Goal: Task Accomplishment & Management: Manage account settings

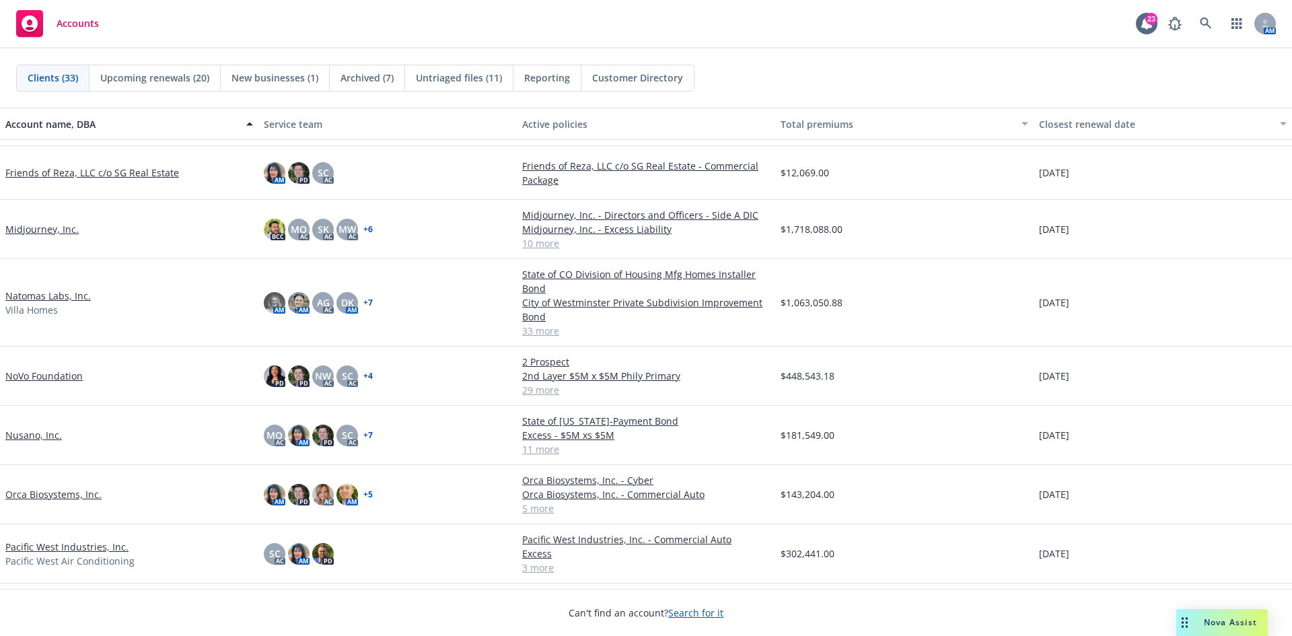
scroll to position [740, 0]
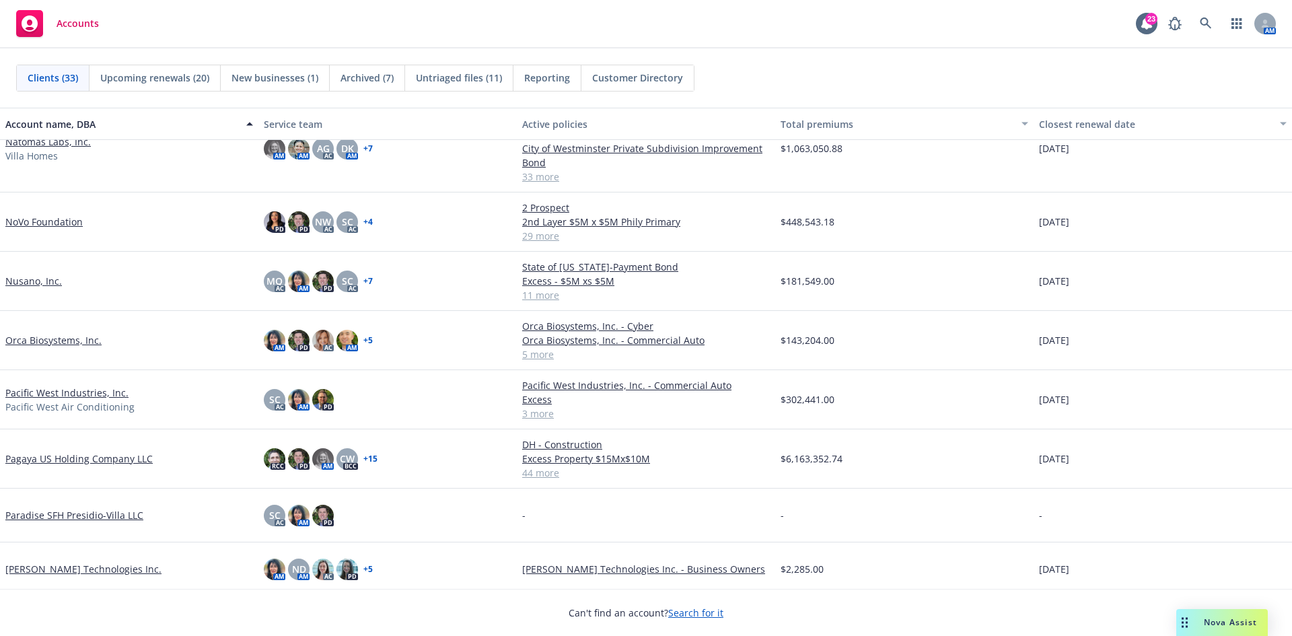
click at [59, 393] on link "Pacific West Industries, Inc." at bounding box center [66, 393] width 123 height 14
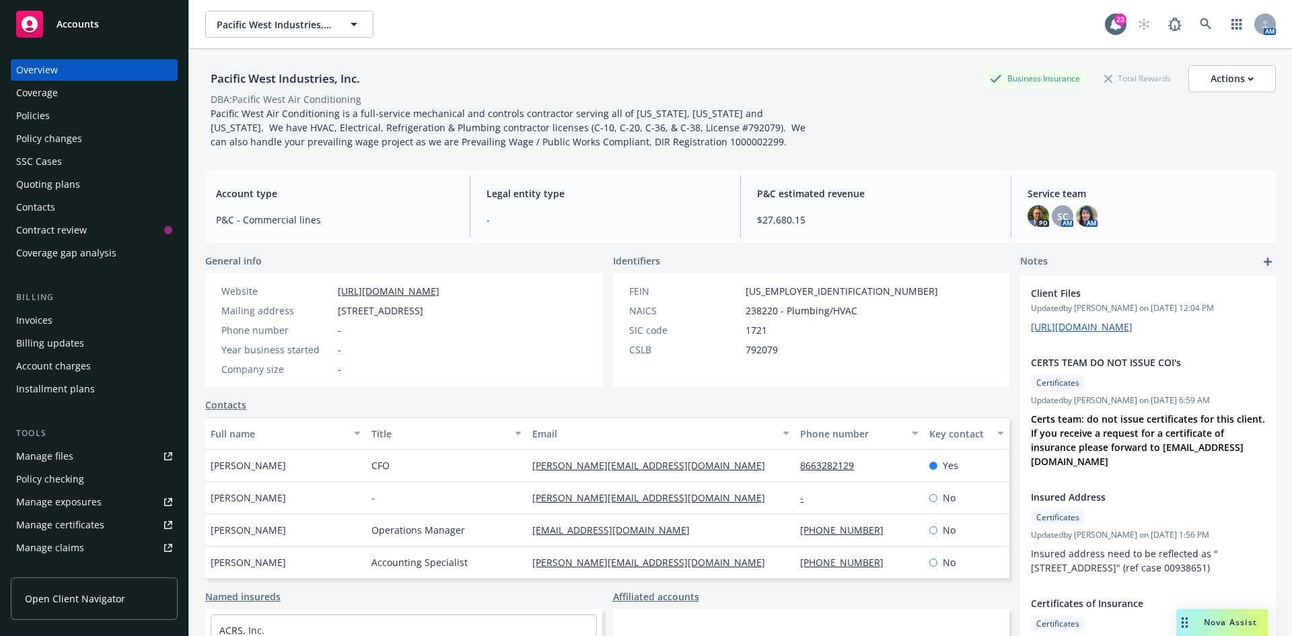
click at [63, 459] on div "Manage files" at bounding box center [44, 456] width 57 height 22
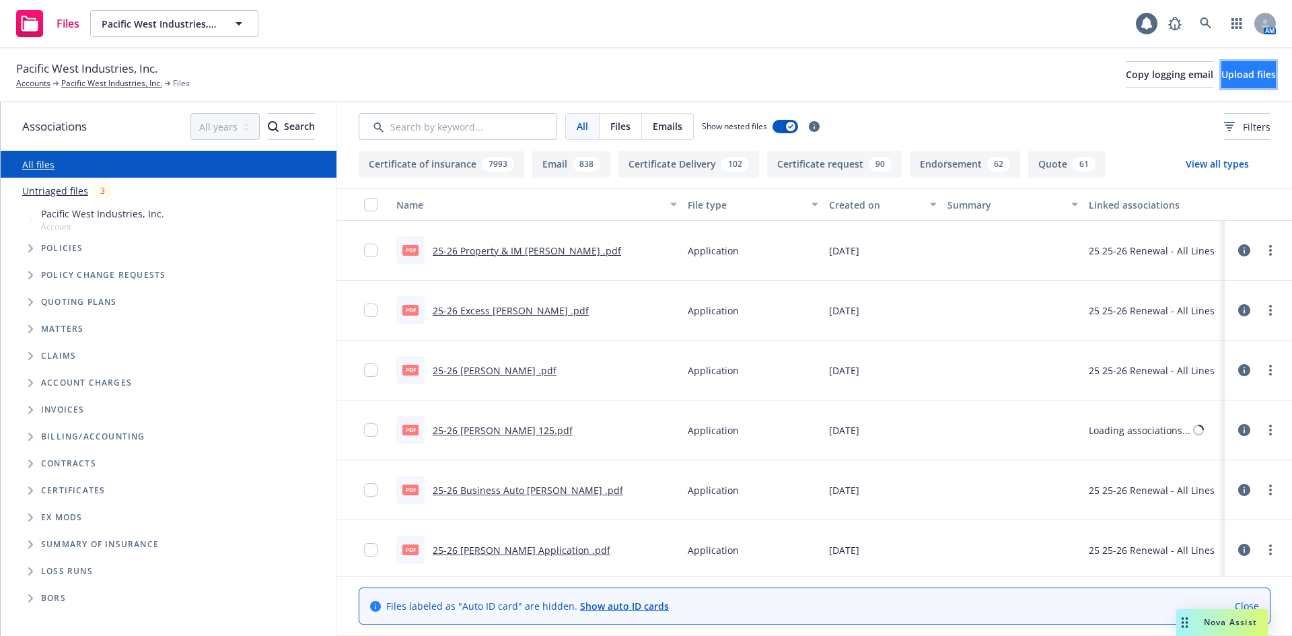
click at [1221, 68] on span "Upload files" at bounding box center [1248, 74] width 54 height 13
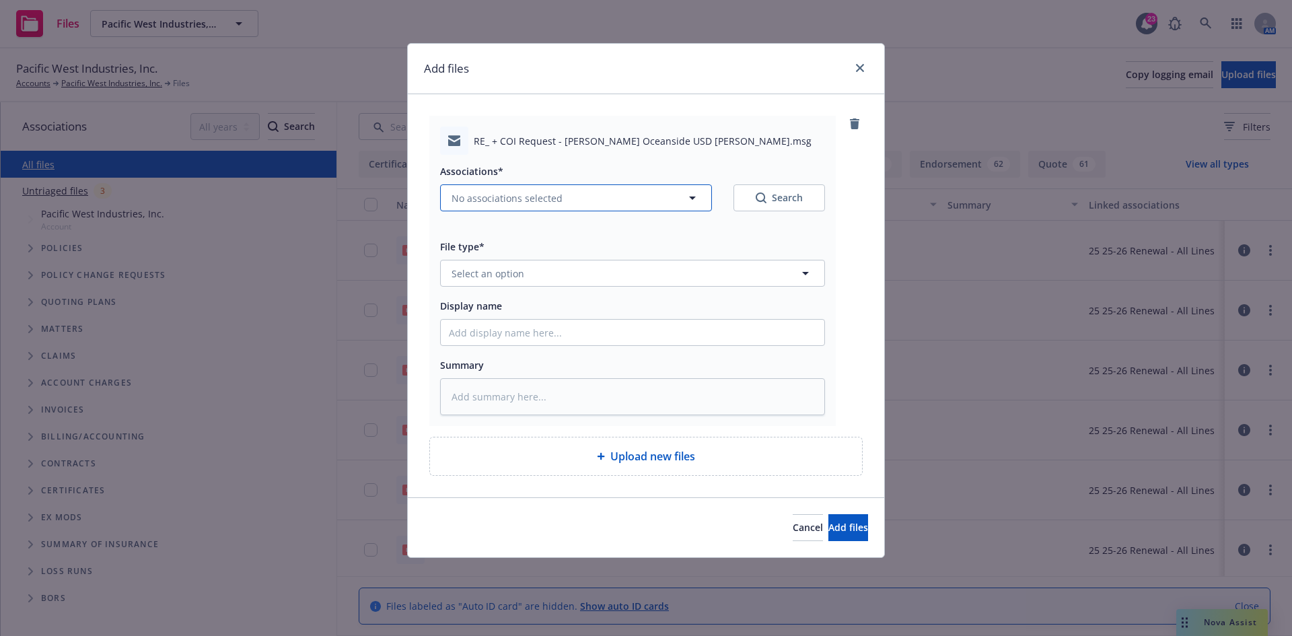
click at [549, 198] on span "No associations selected" at bounding box center [506, 198] width 111 height 14
type textarea "x"
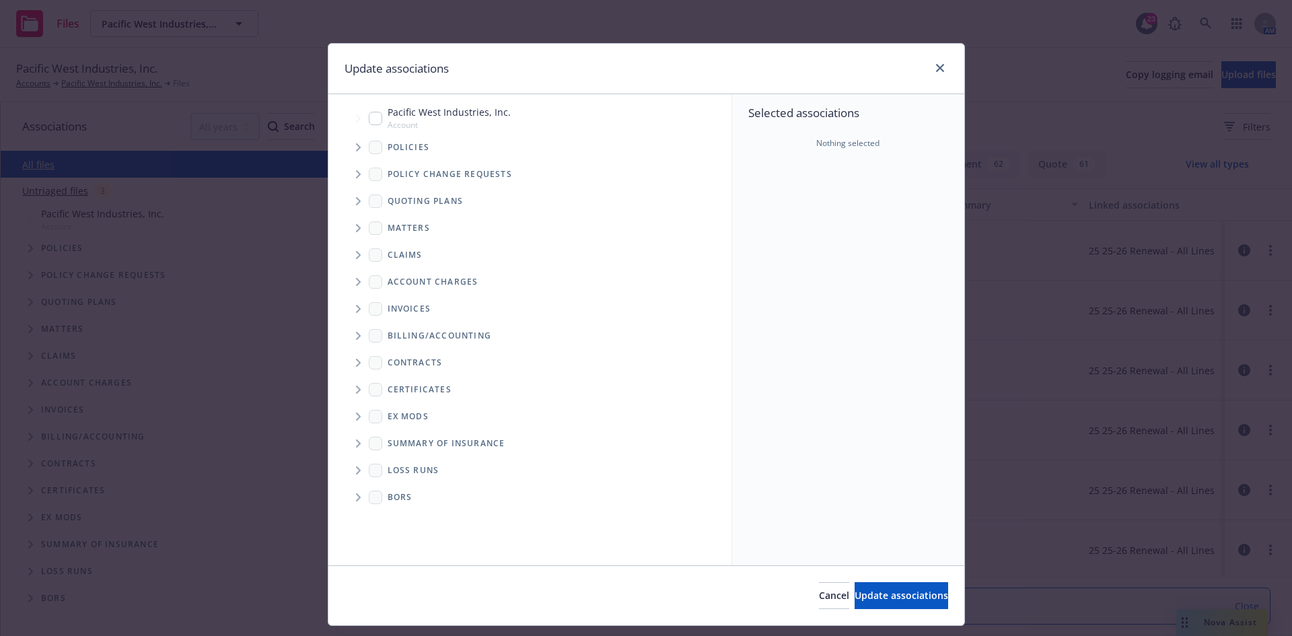
click at [356, 149] on icon "Tree Example" at bounding box center [358, 147] width 5 height 8
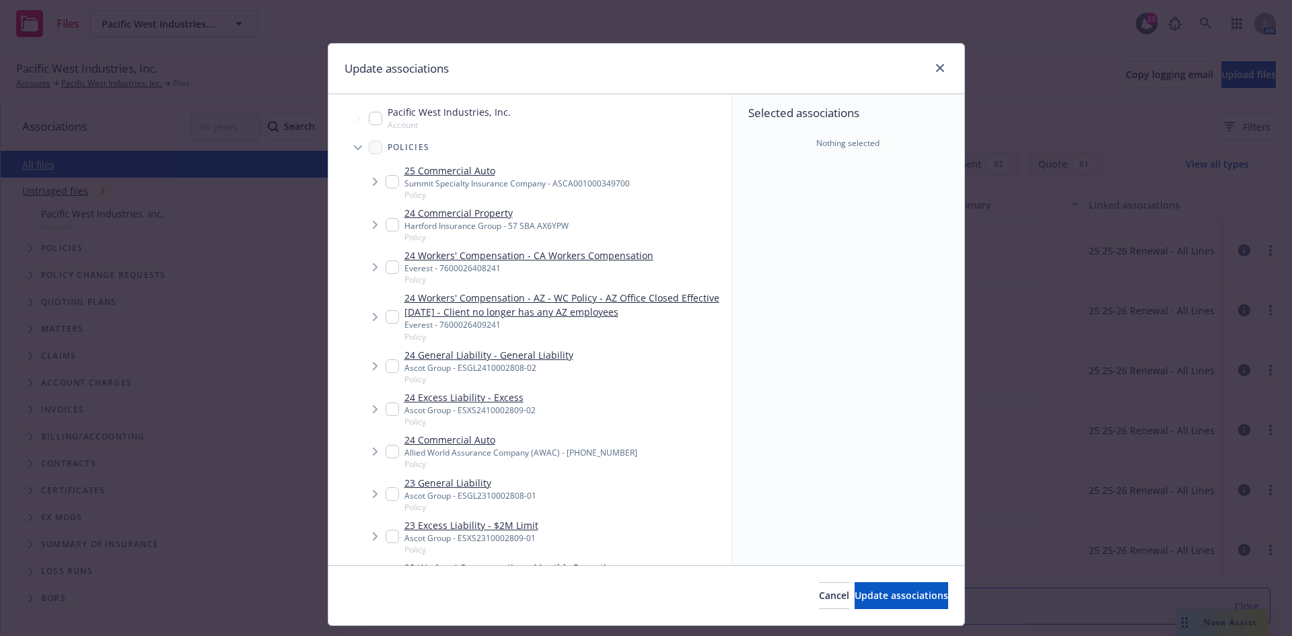
click at [379, 178] on span "Tree Example" at bounding box center [375, 182] width 22 height 22
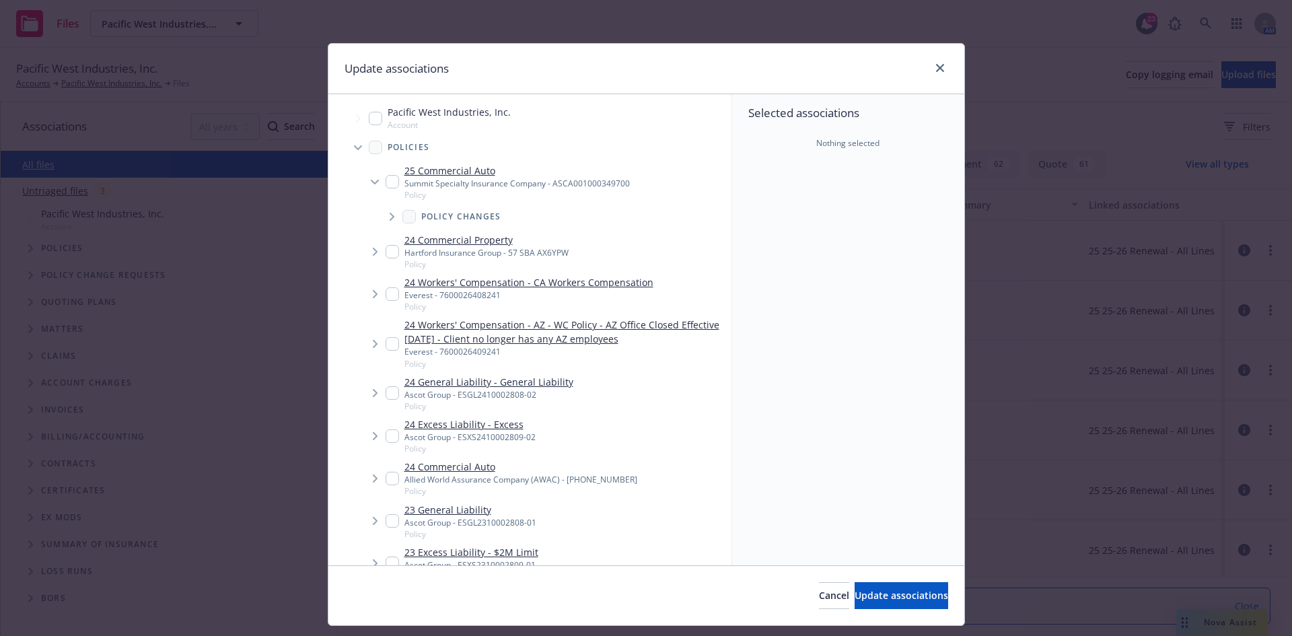
click at [386, 175] on input "Tree Example" at bounding box center [392, 181] width 13 height 13
checkbox input "true"
type textarea "x"
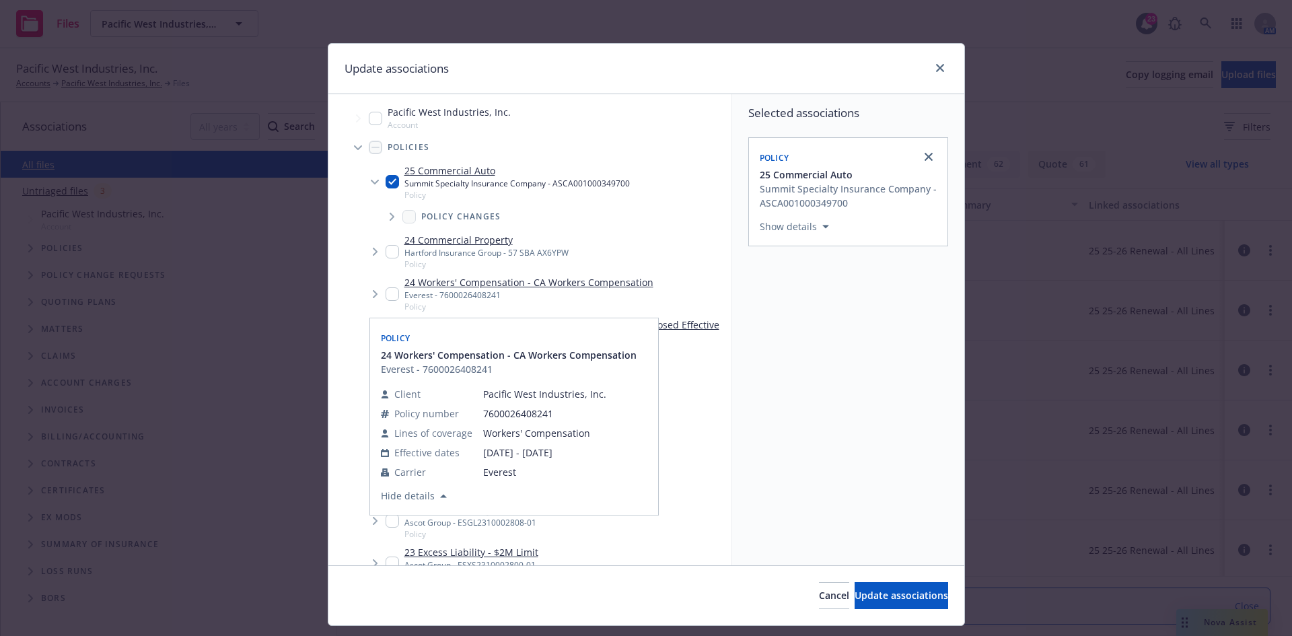
click at [386, 299] on input "Tree Example" at bounding box center [392, 293] width 13 height 13
checkbox input "true"
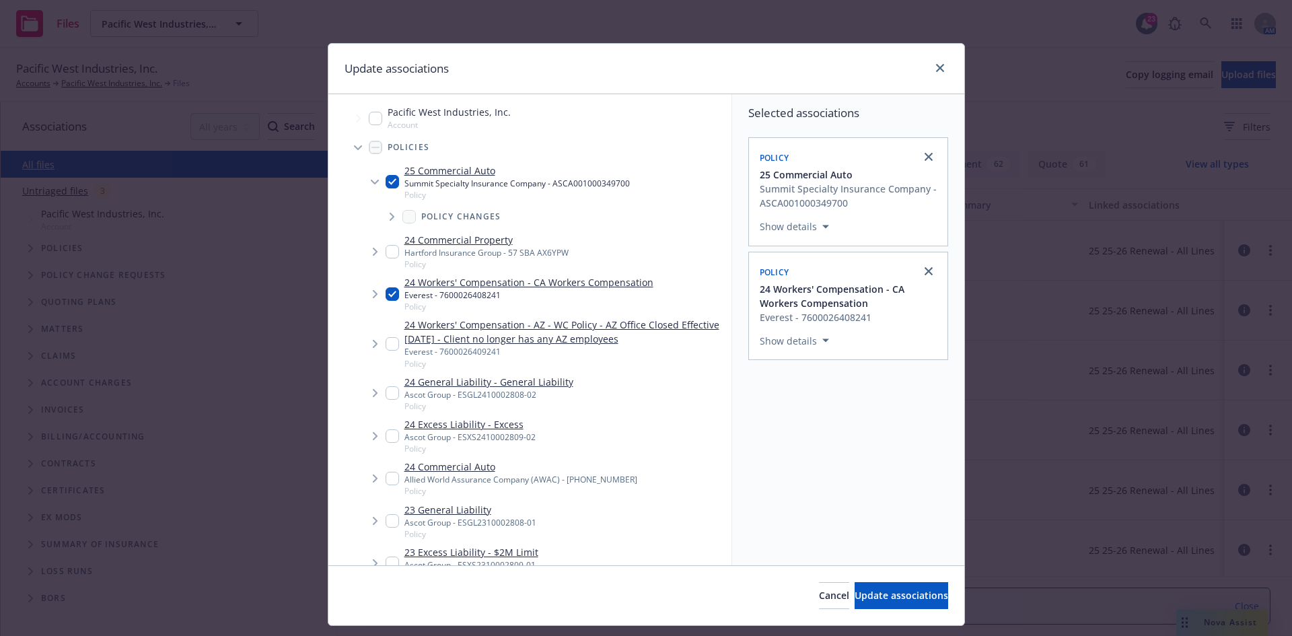
click at [378, 391] on span "Tree Example" at bounding box center [375, 393] width 22 height 22
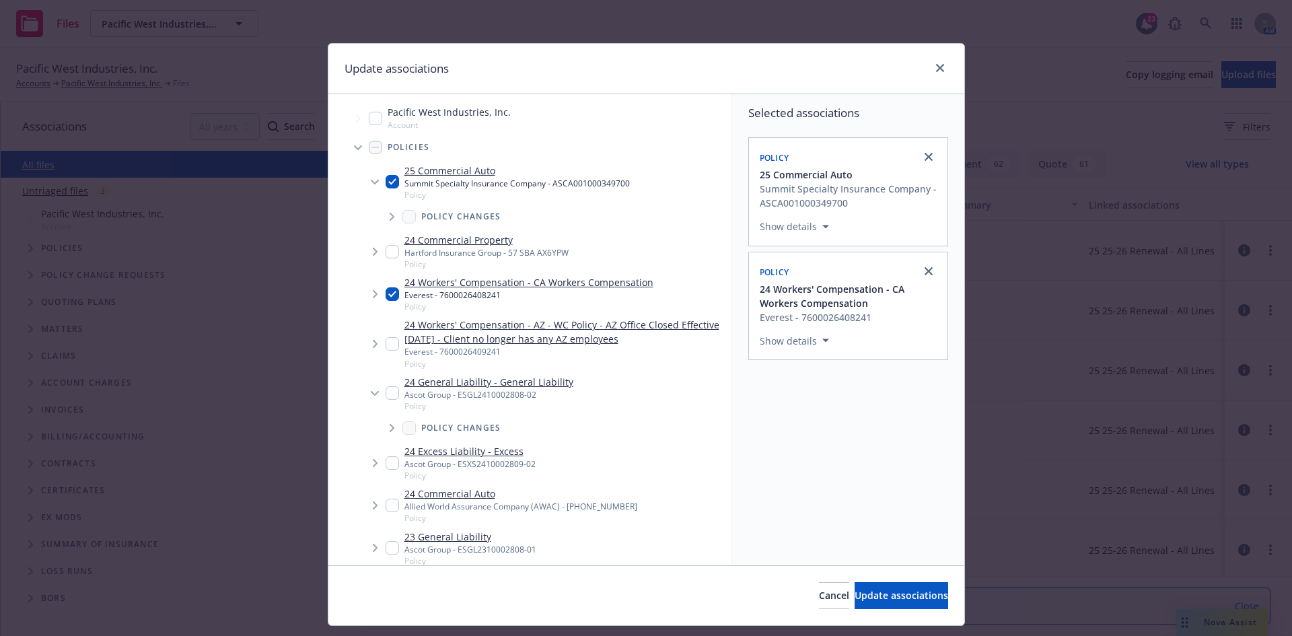
click at [390, 395] on input "Tree Example" at bounding box center [392, 392] width 13 height 13
checkbox input "true"
click at [870, 591] on span "Update associations" at bounding box center [902, 595] width 94 height 13
type textarea "x"
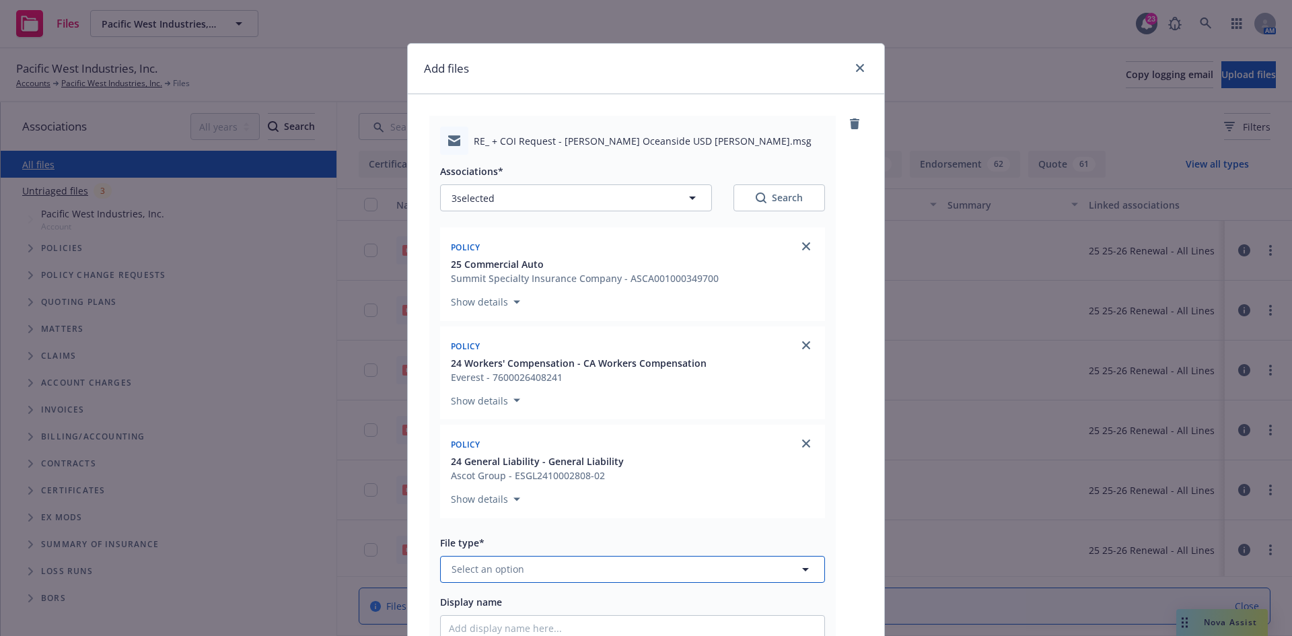
click at [548, 575] on button "Select an option" at bounding box center [632, 569] width 385 height 27
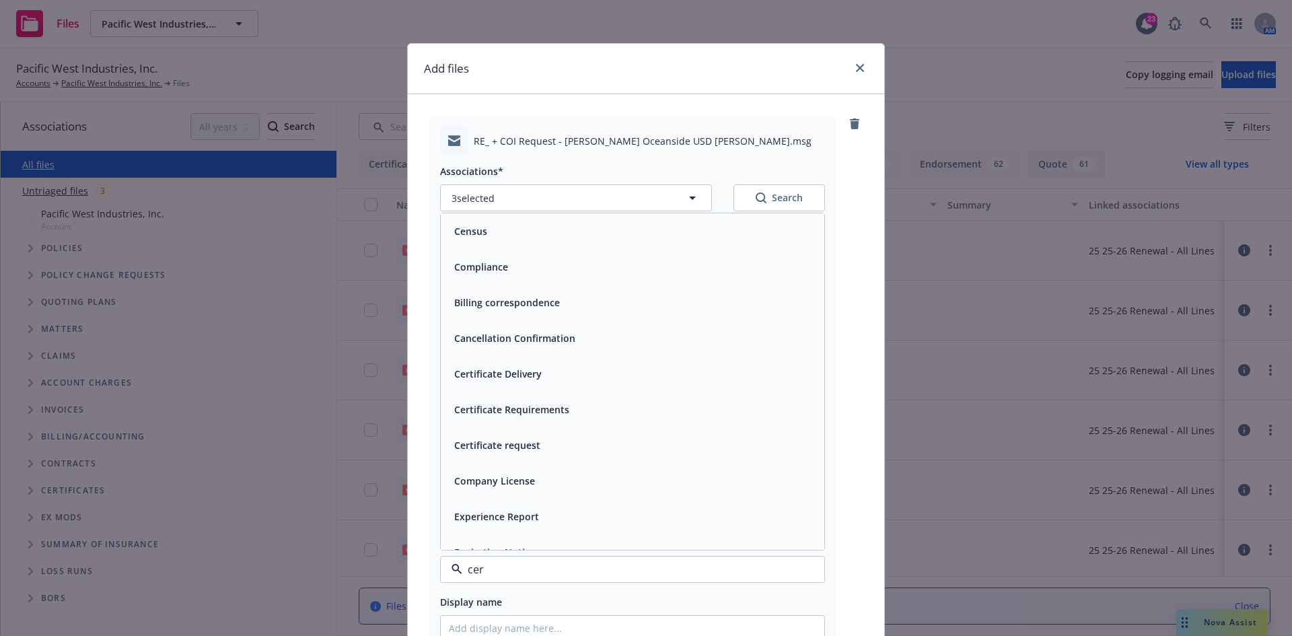
type input "cert"
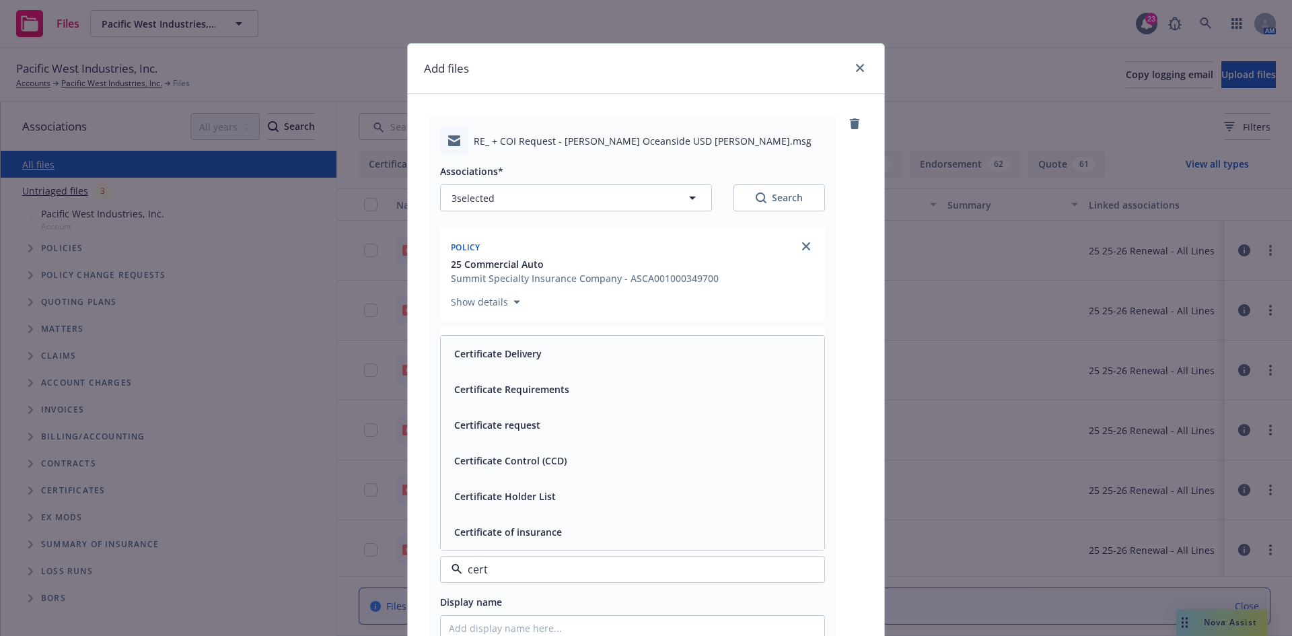
click at [537, 355] on div "Certificate Delivery" at bounding box center [497, 354] width 96 height 20
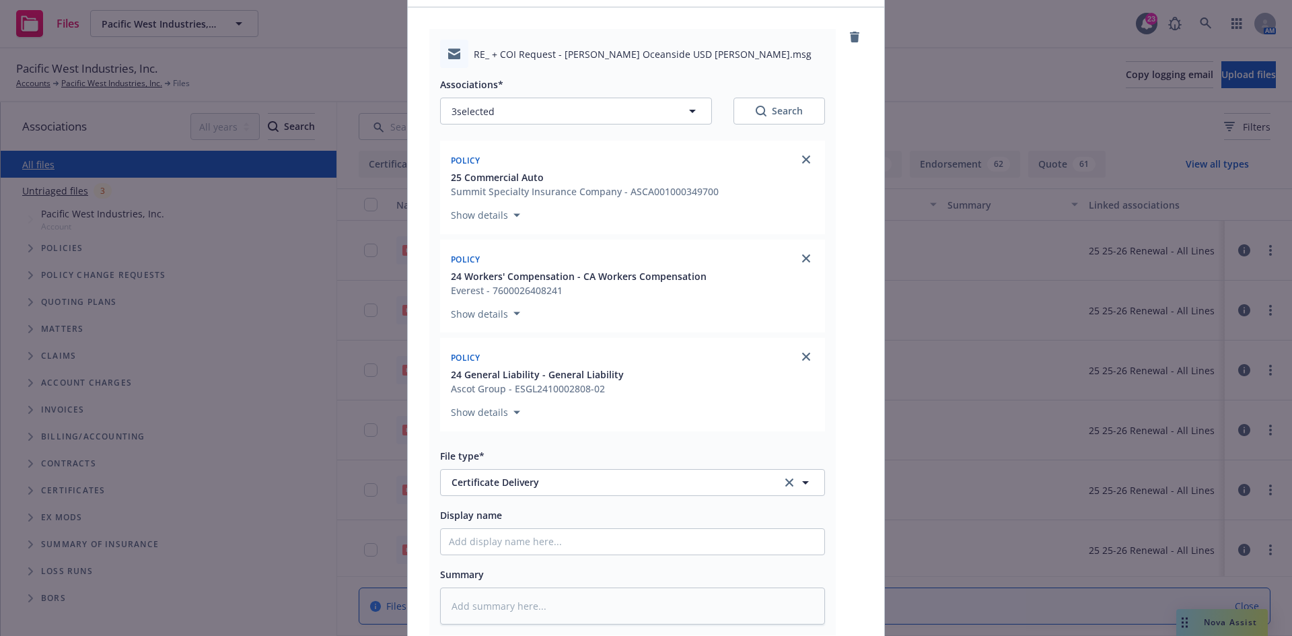
scroll to position [202, 0]
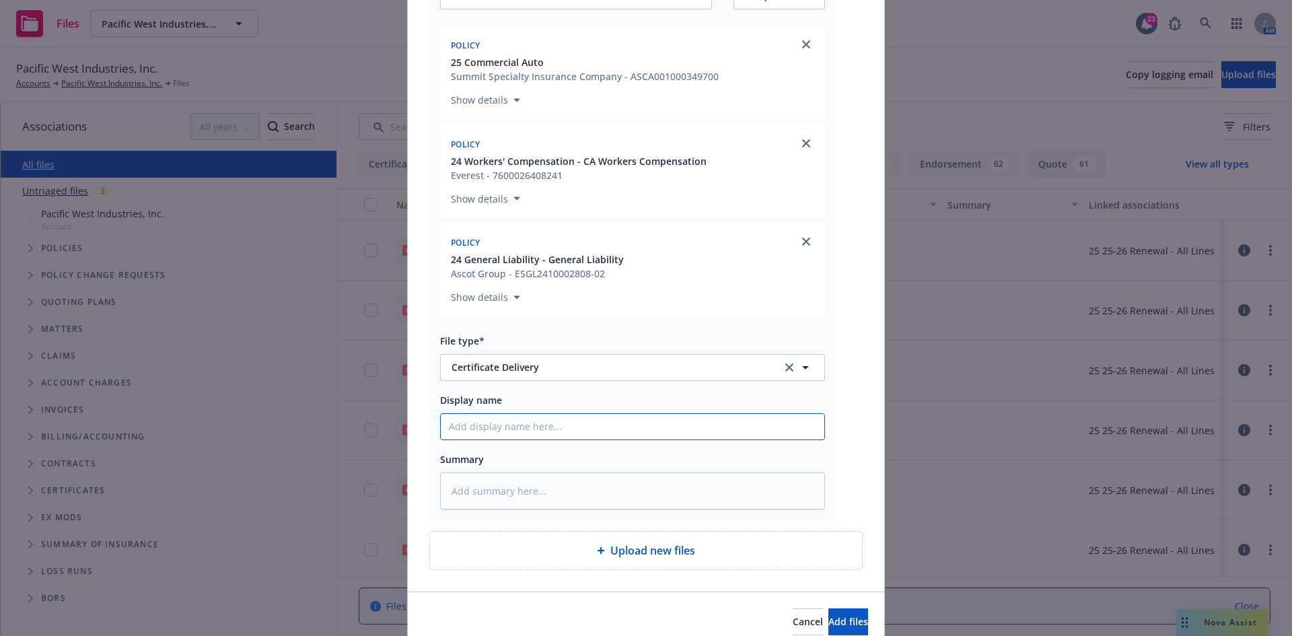
click at [541, 429] on input "Display name" at bounding box center [633, 427] width 384 height 26
paste input "[PERSON_NAME] Inc - COI - RE: Oceanside USD - [PERSON_NAME][GEOGRAPHIC_DATA] SD…"
type textarea "x"
type input "[PERSON_NAME] Inc - COI - RE: Oceanside USD - [PERSON_NAME][GEOGRAPHIC_DATA] SD…"
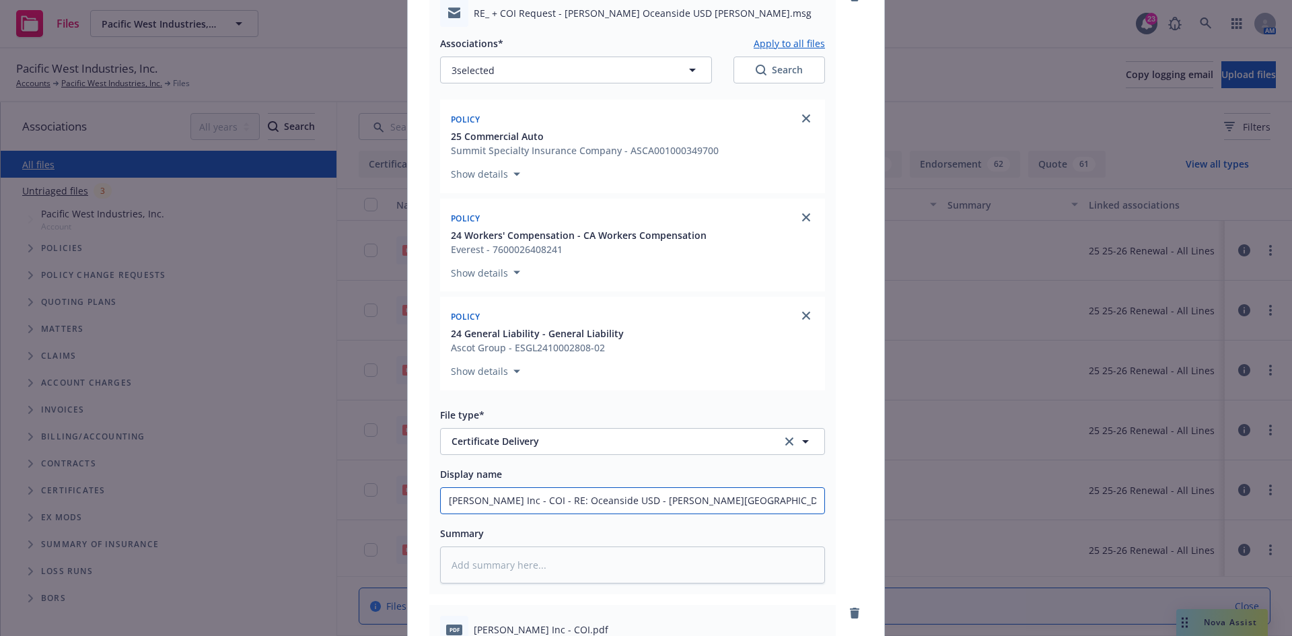
scroll to position [0, 0]
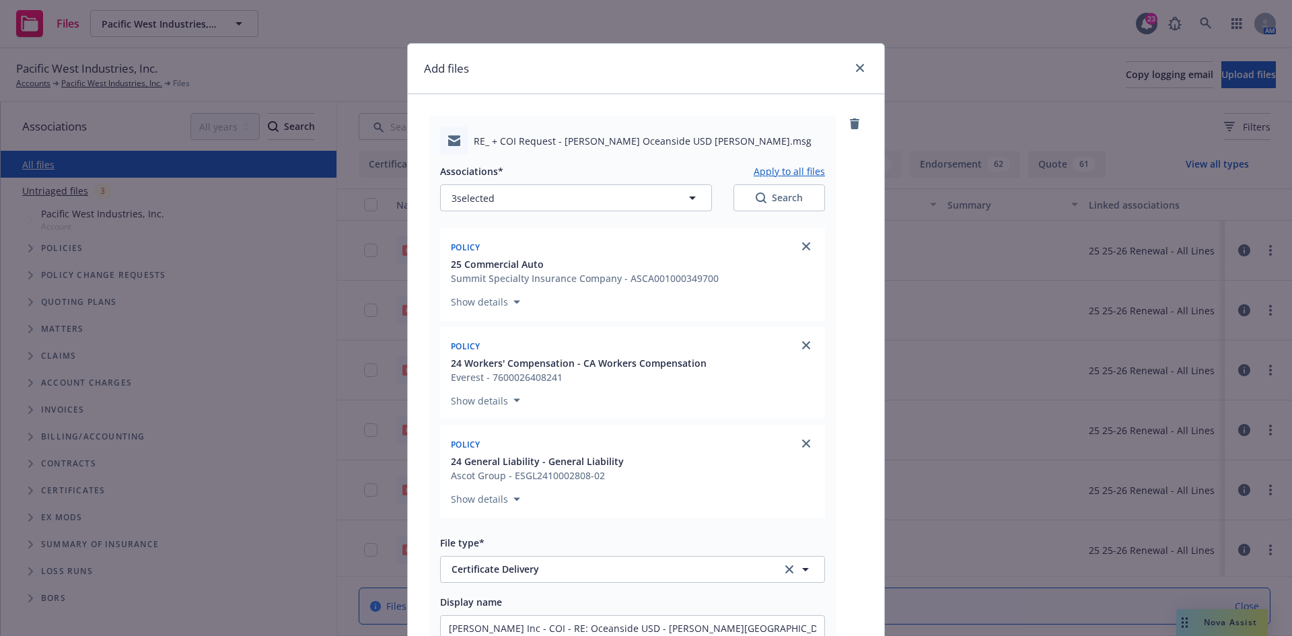
click at [756, 173] on button "Apply to all files" at bounding box center [789, 171] width 71 height 16
type textarea "x"
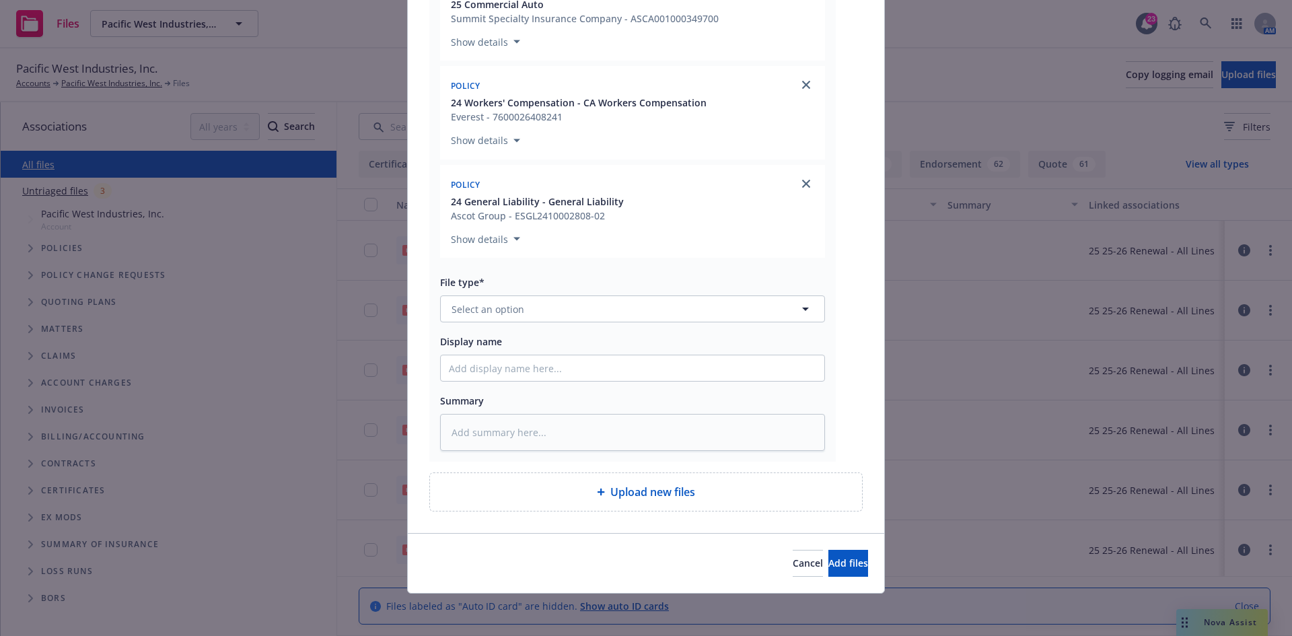
scroll to position [877, 0]
click at [607, 312] on button "Select an option" at bounding box center [632, 308] width 385 height 27
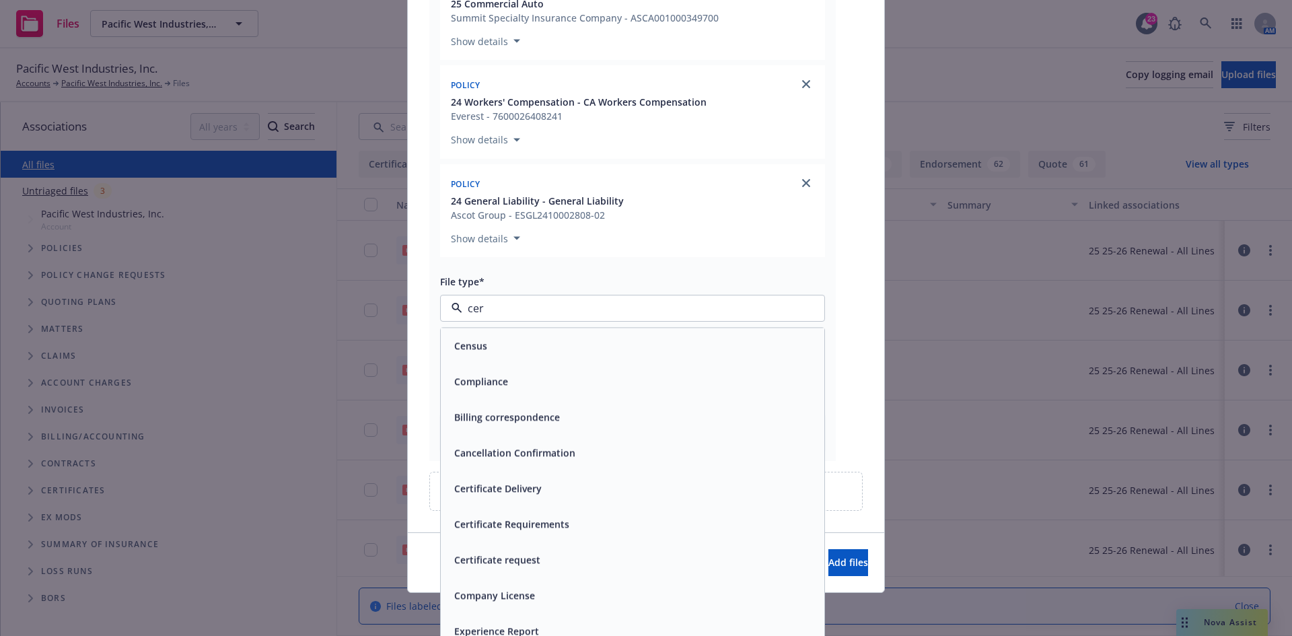
type input "cert"
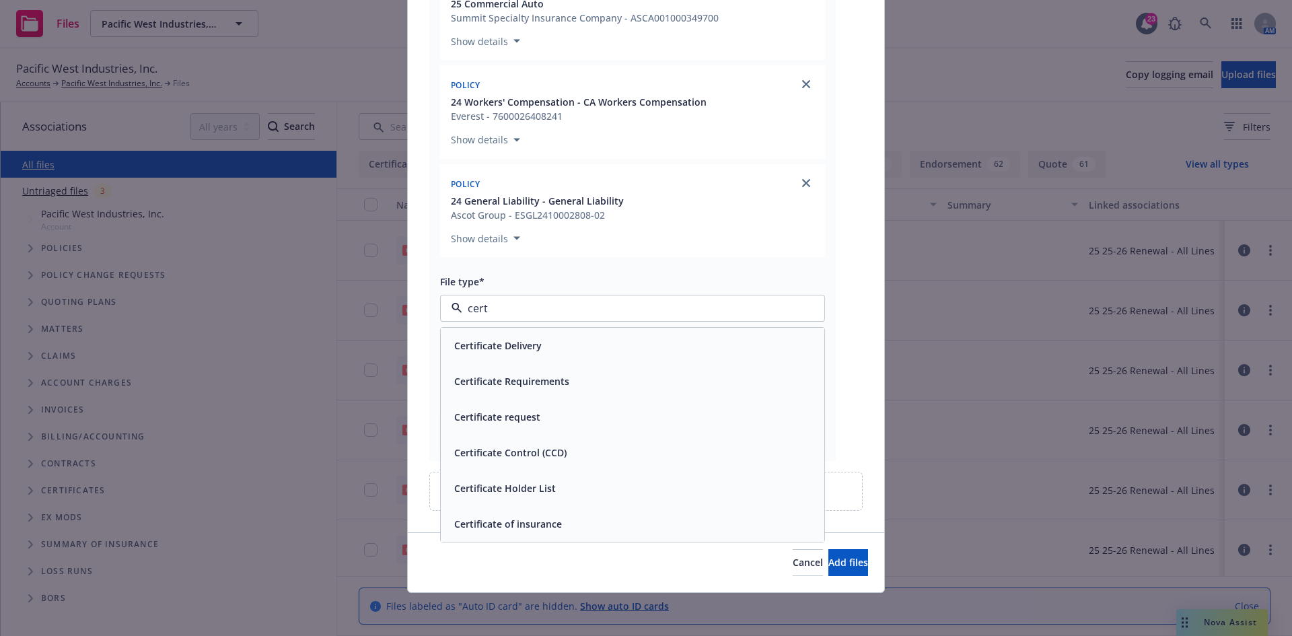
click at [582, 530] on div "Certificate of insurance" at bounding box center [632, 524] width 367 height 20
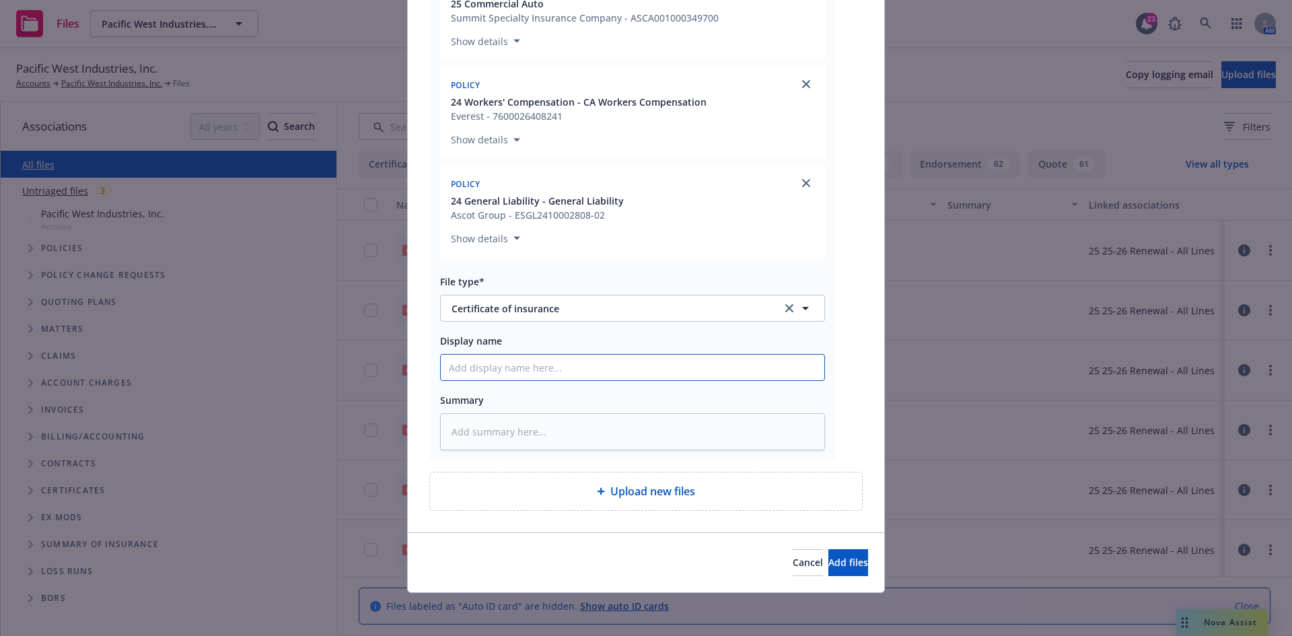
click at [519, 372] on input "Display name" at bounding box center [633, 368] width 384 height 26
paste input "[PERSON_NAME] Inc - COI - RE: Oceanside USD - [PERSON_NAME][GEOGRAPHIC_DATA] SD…"
type textarea "x"
type input "[PERSON_NAME] Inc - COI - RE: Oceanside USD - [PERSON_NAME][GEOGRAPHIC_DATA] SD…"
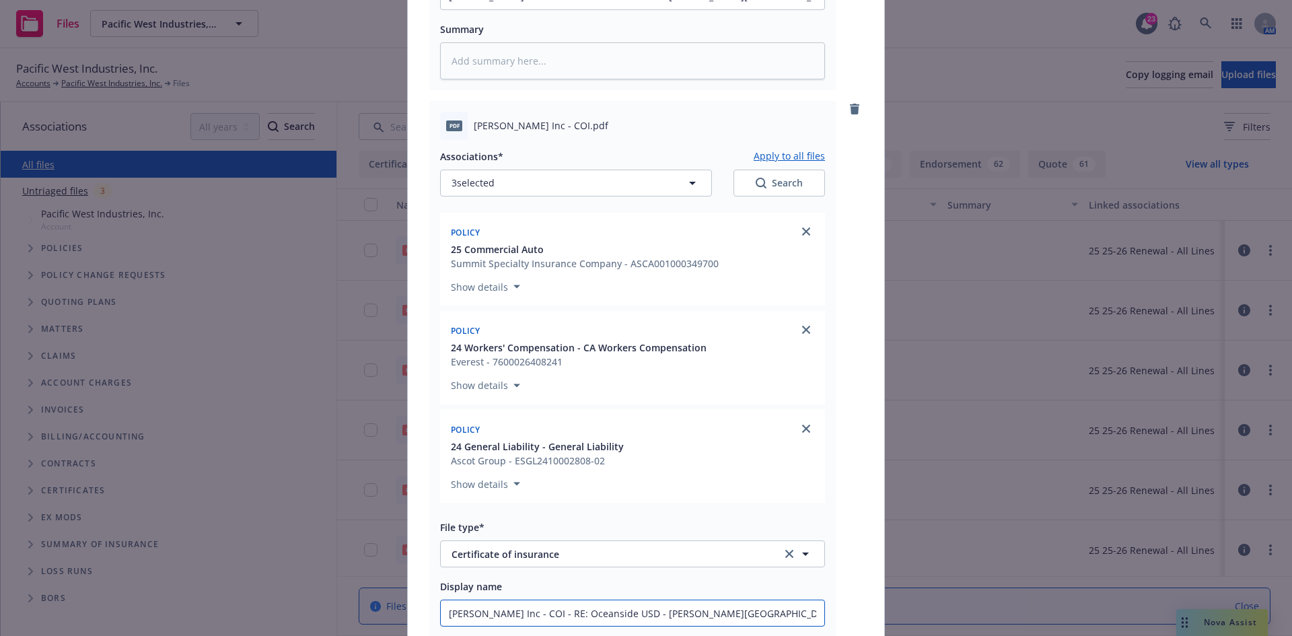
scroll to position [608, 0]
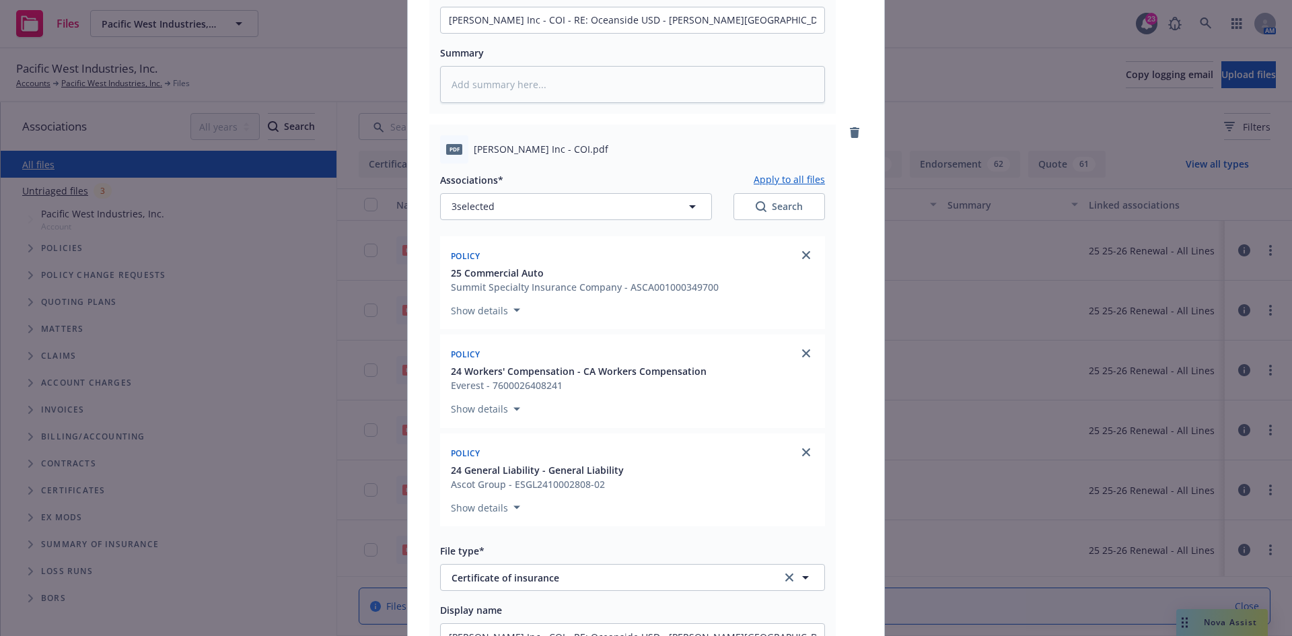
click at [775, 180] on button "Apply to all files" at bounding box center [789, 180] width 71 height 16
type textarea "x"
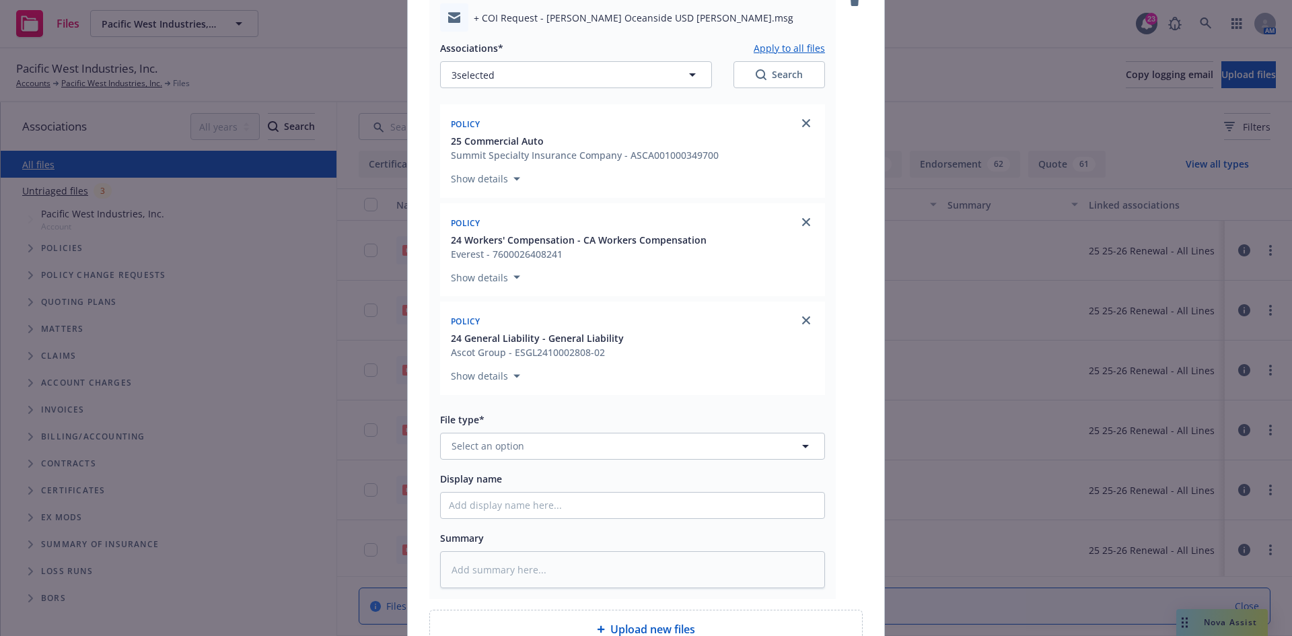
scroll to position [1483, 0]
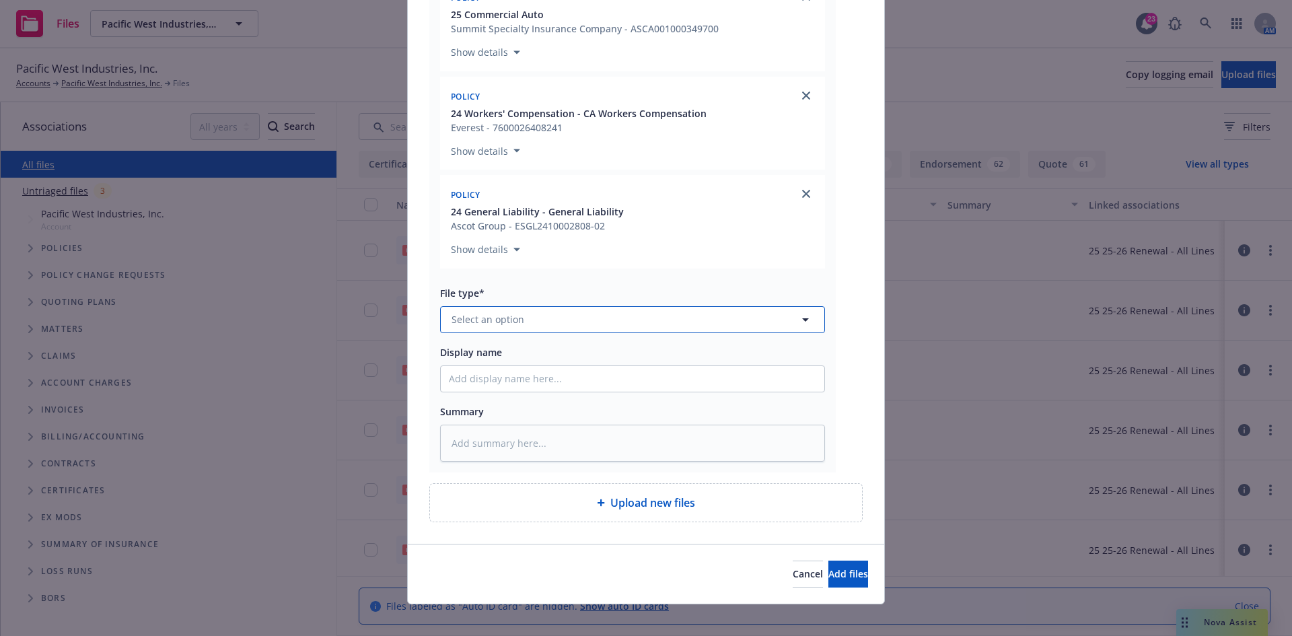
click at [602, 330] on button "Select an option" at bounding box center [632, 319] width 385 height 27
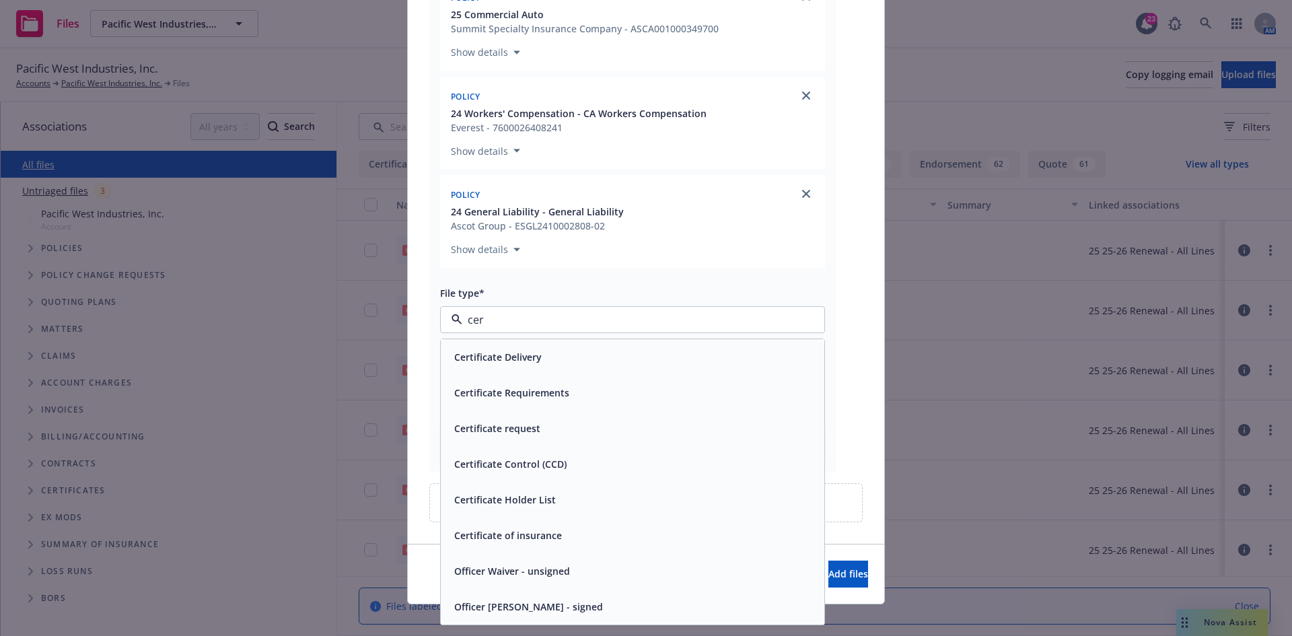
type input "cert"
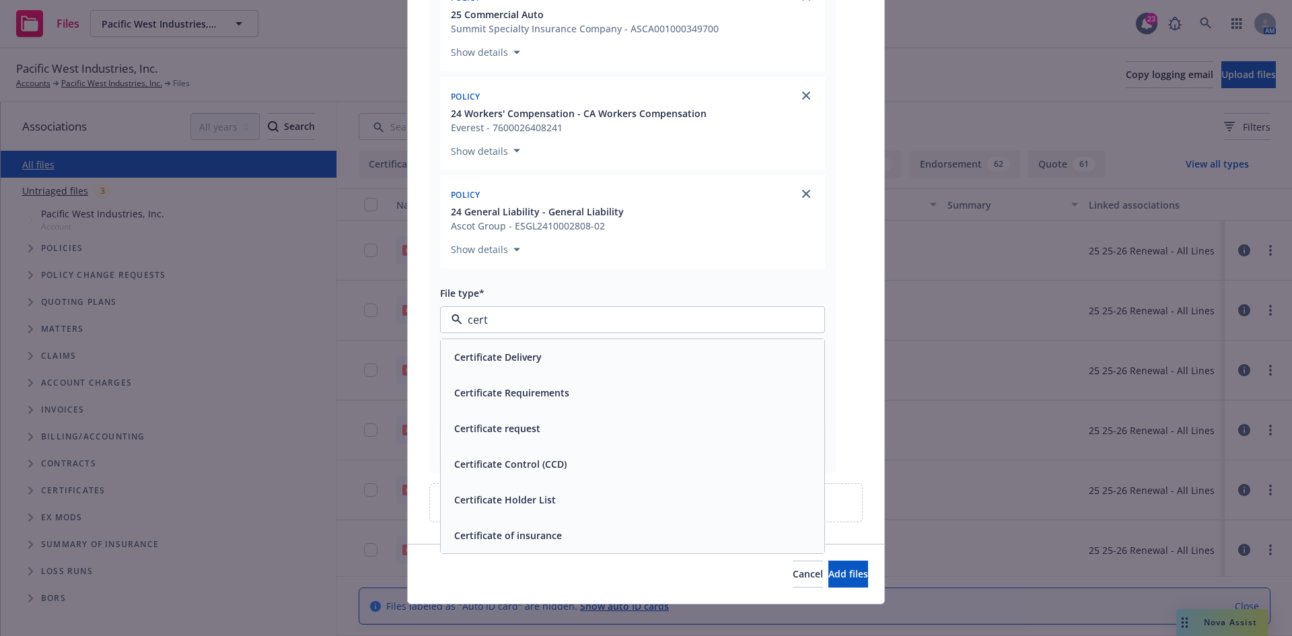
click at [577, 429] on div "Certificate request" at bounding box center [632, 429] width 367 height 20
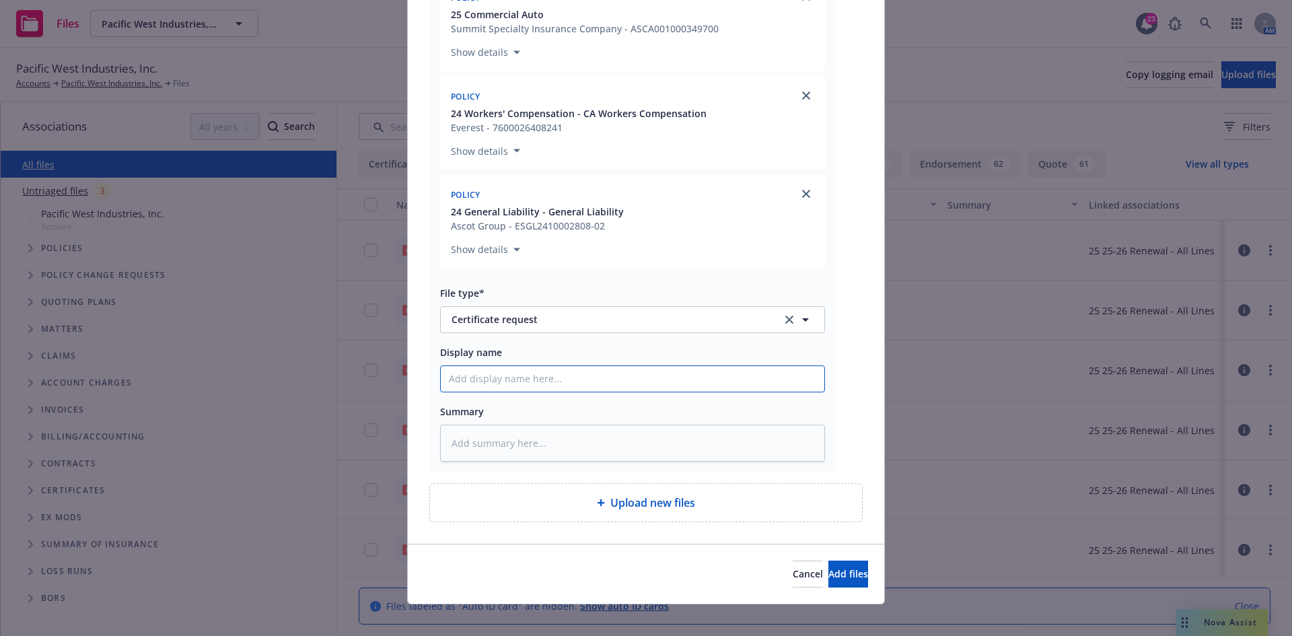
click at [563, 381] on input "Display name" at bounding box center [633, 379] width 384 height 26
paste input "[PERSON_NAME] Inc - COI - RE: Oceanside USD - [PERSON_NAME][GEOGRAPHIC_DATA] SD…"
type textarea "x"
type input "[PERSON_NAME] Inc - COI - RE: Oceanside USD - [PERSON_NAME][GEOGRAPHIC_DATA] SD…"
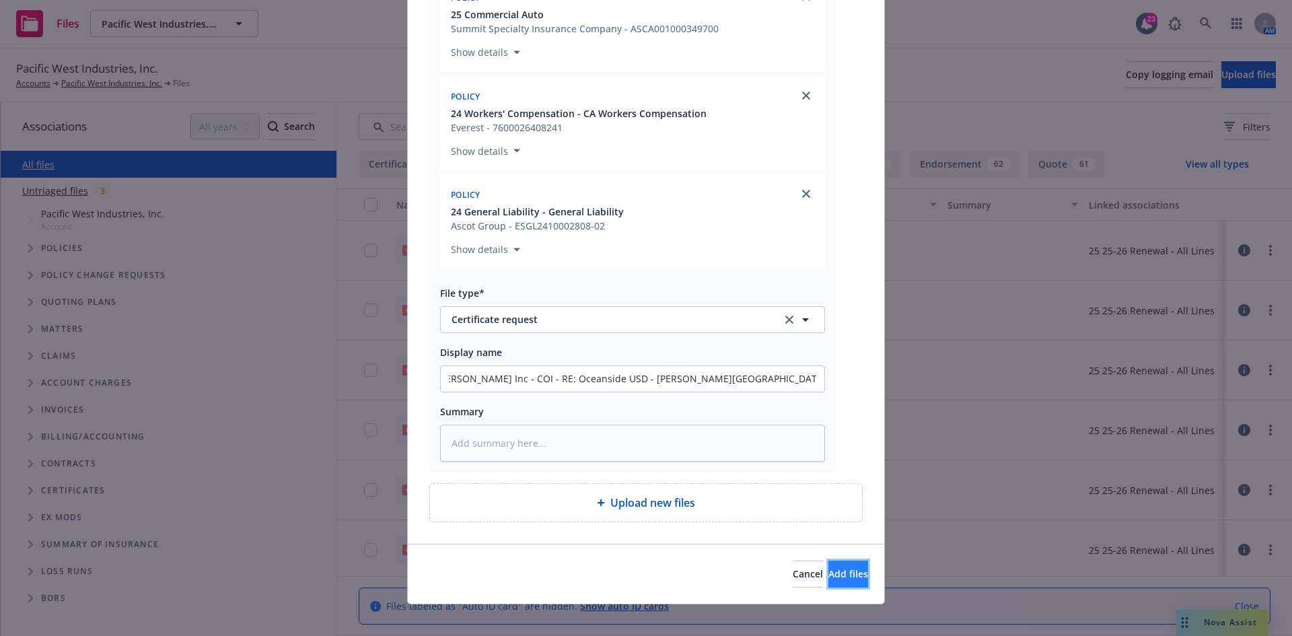
scroll to position [0, 0]
click at [828, 573] on span "Add files" at bounding box center [848, 573] width 40 height 13
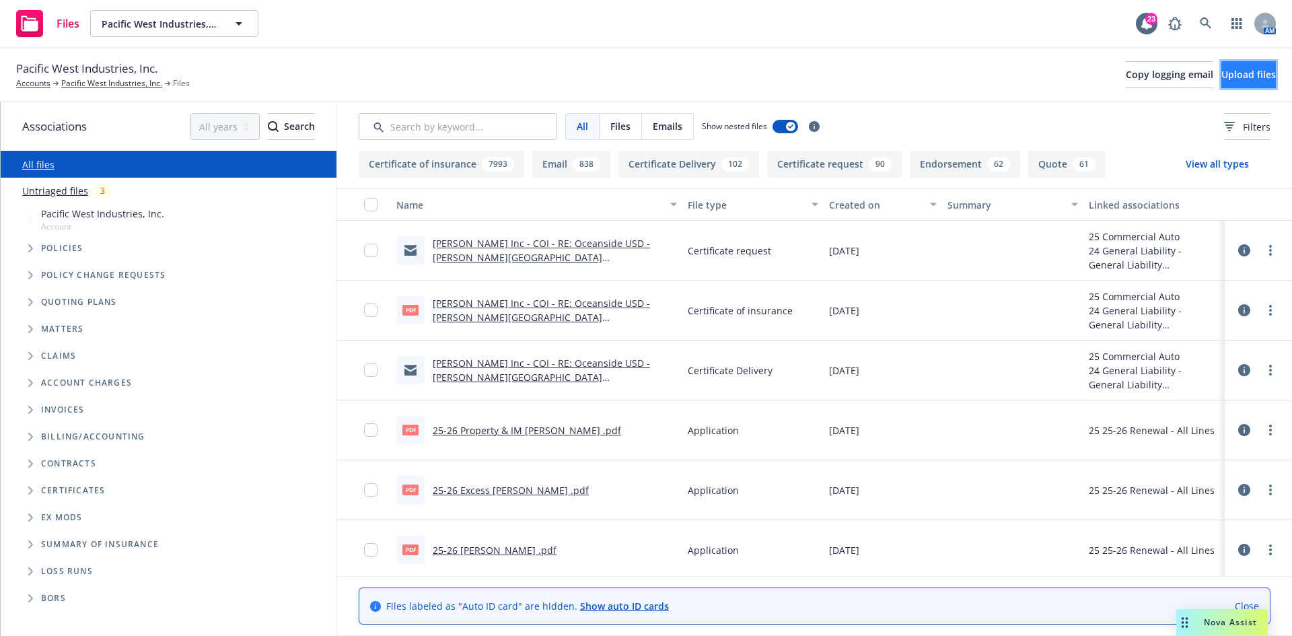
click at [1221, 78] on span "Upload files" at bounding box center [1248, 74] width 54 height 13
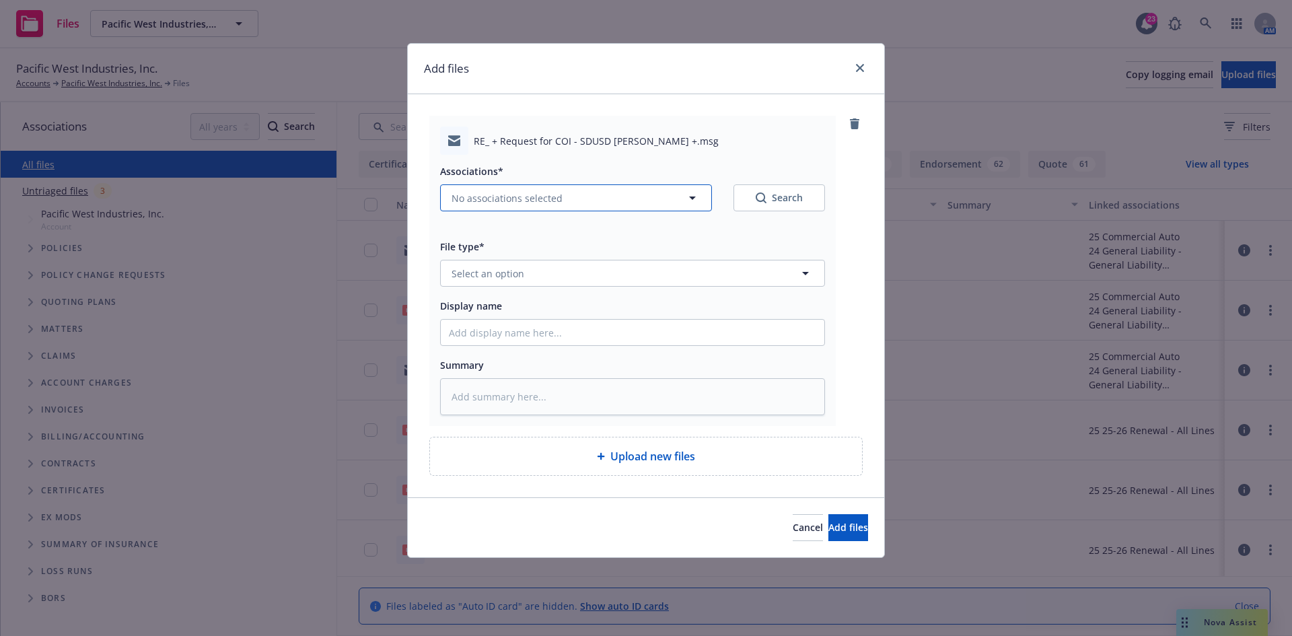
click at [542, 205] on span "No associations selected" at bounding box center [506, 198] width 111 height 14
type textarea "x"
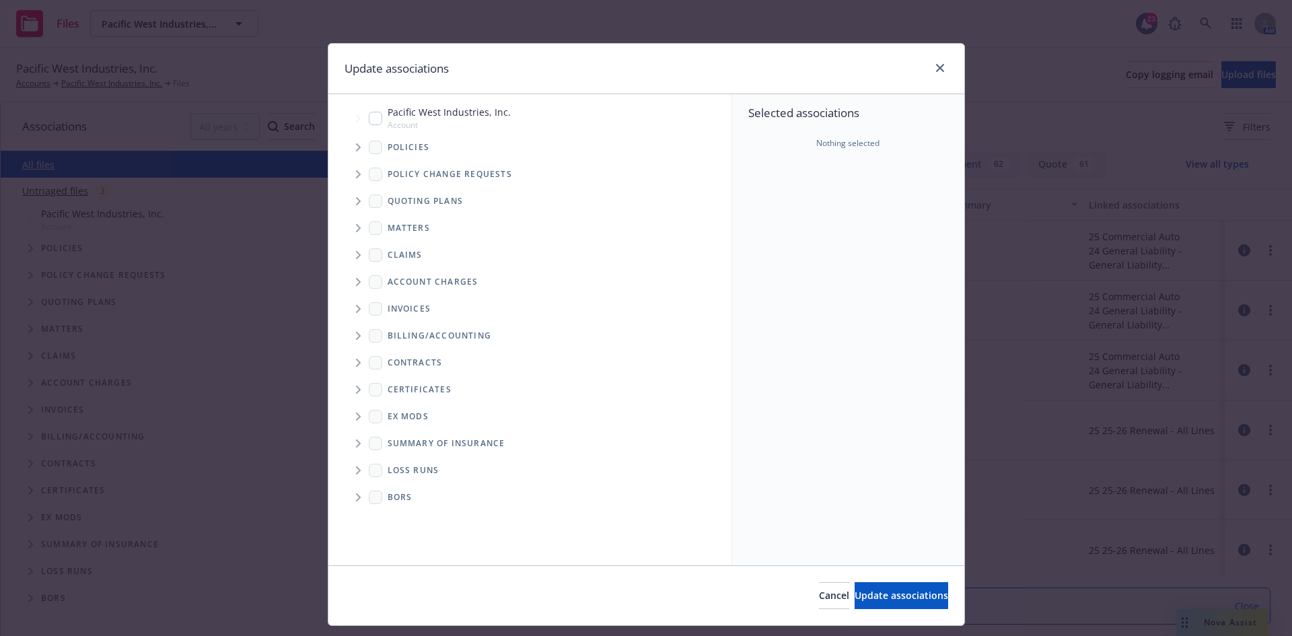
click at [351, 154] on span "Tree Example" at bounding box center [358, 148] width 22 height 22
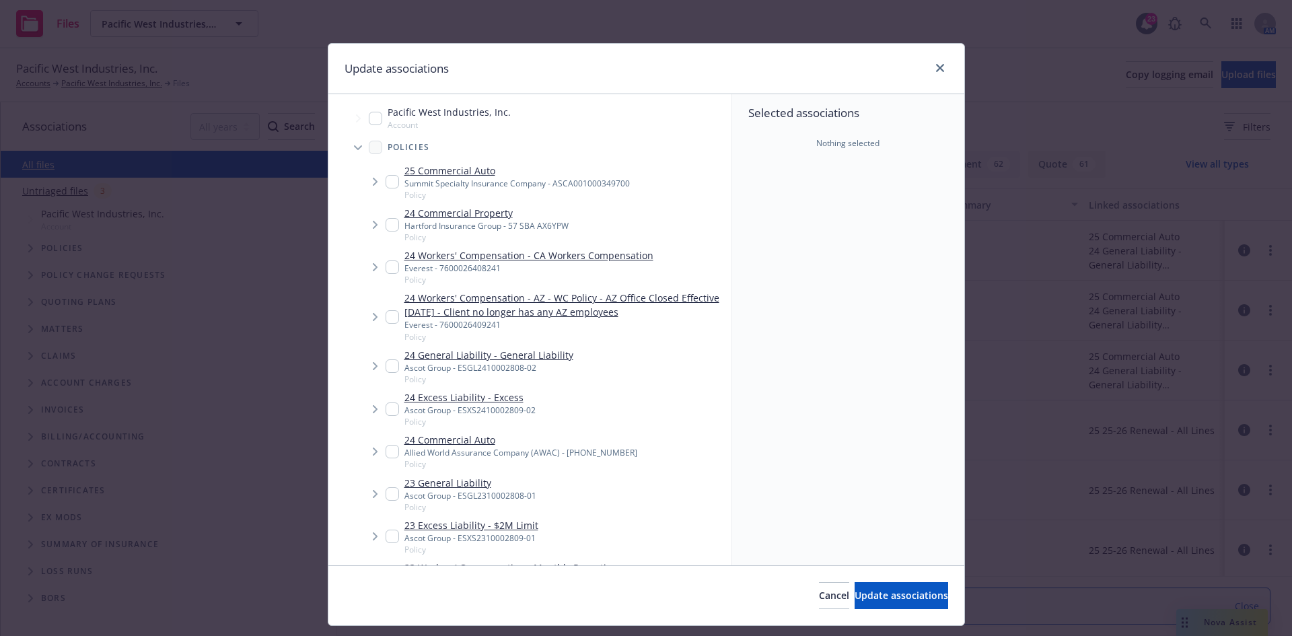
click at [388, 177] on input "Tree Example" at bounding box center [392, 181] width 13 height 13
checkbox input "true"
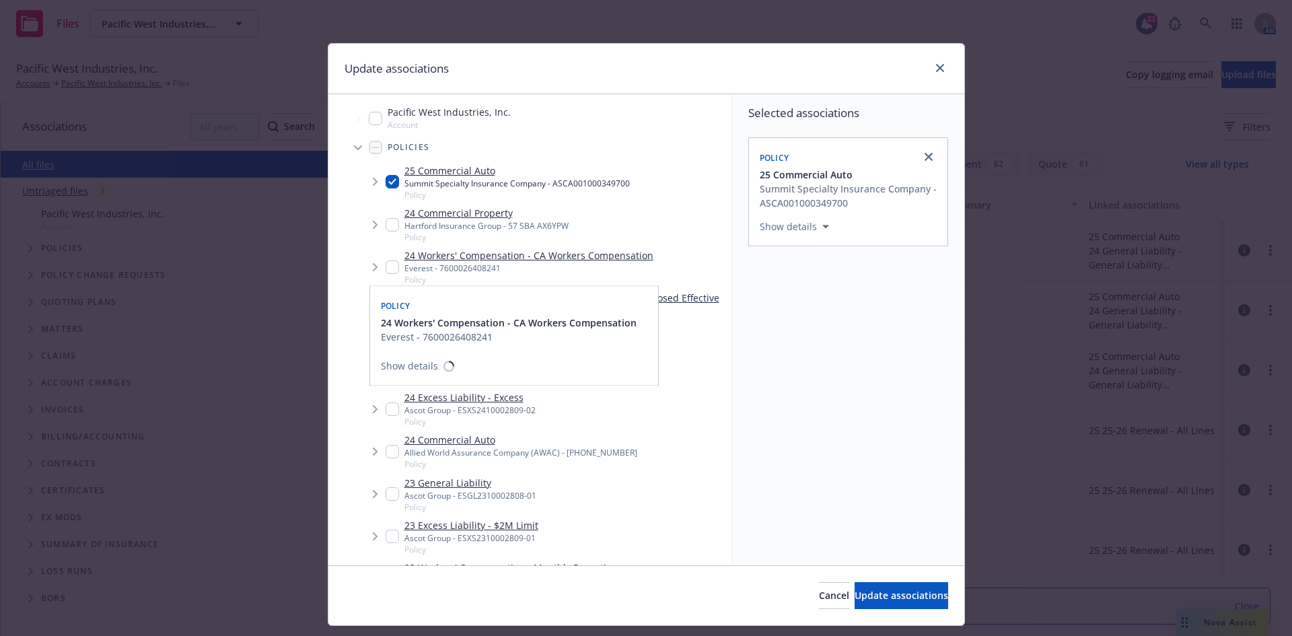
click at [394, 271] on div "24 Workers' Compensation - CA Workers Compensation Everest - 7600026408241 Poli…" at bounding box center [520, 266] width 268 height 37
checkbox input "true"
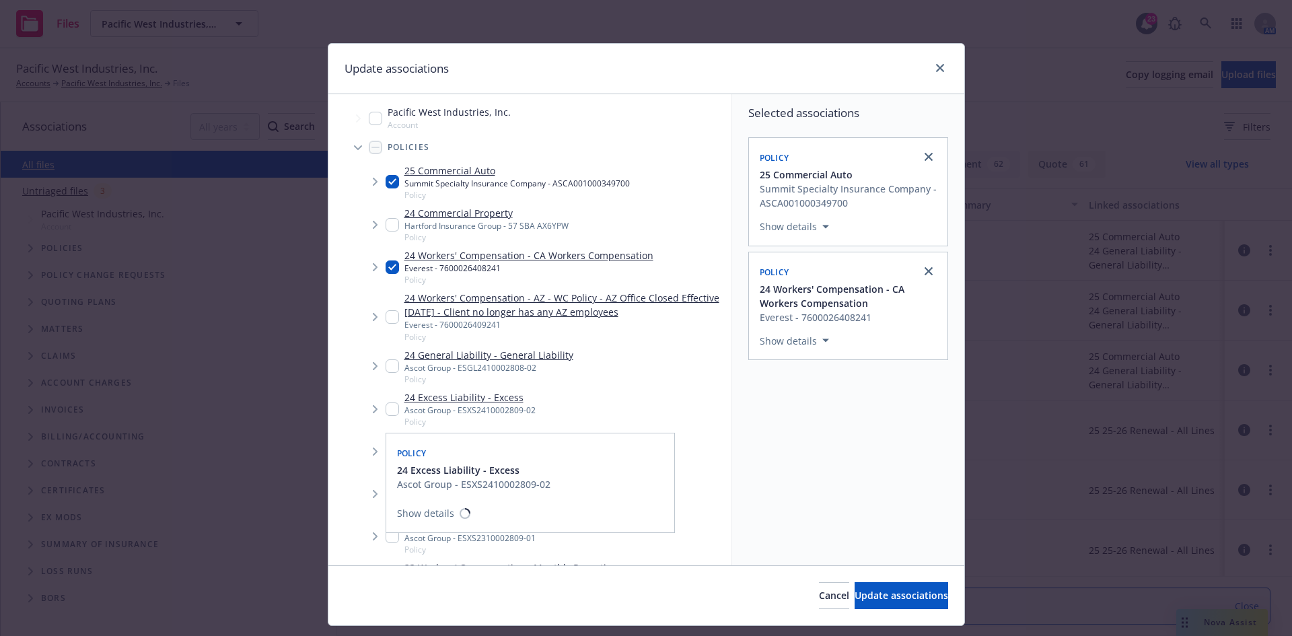
click at [386, 406] on input "Tree Example" at bounding box center [392, 408] width 13 height 13
checkbox input "true"
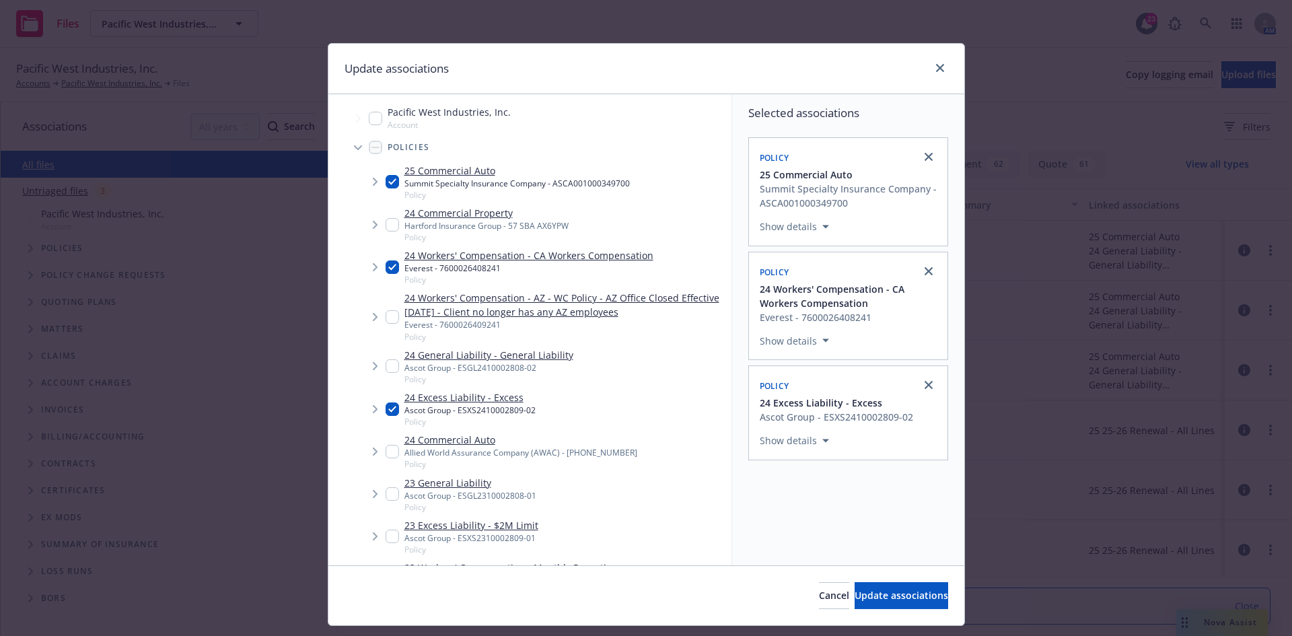
drag, startPoint x: 390, startPoint y: 366, endPoint x: 438, endPoint y: 381, distance: 50.9
click at [390, 367] on input "Tree Example" at bounding box center [392, 365] width 13 height 13
checkbox input "true"
click at [883, 590] on span "Update associations" at bounding box center [902, 595] width 94 height 13
type textarea "x"
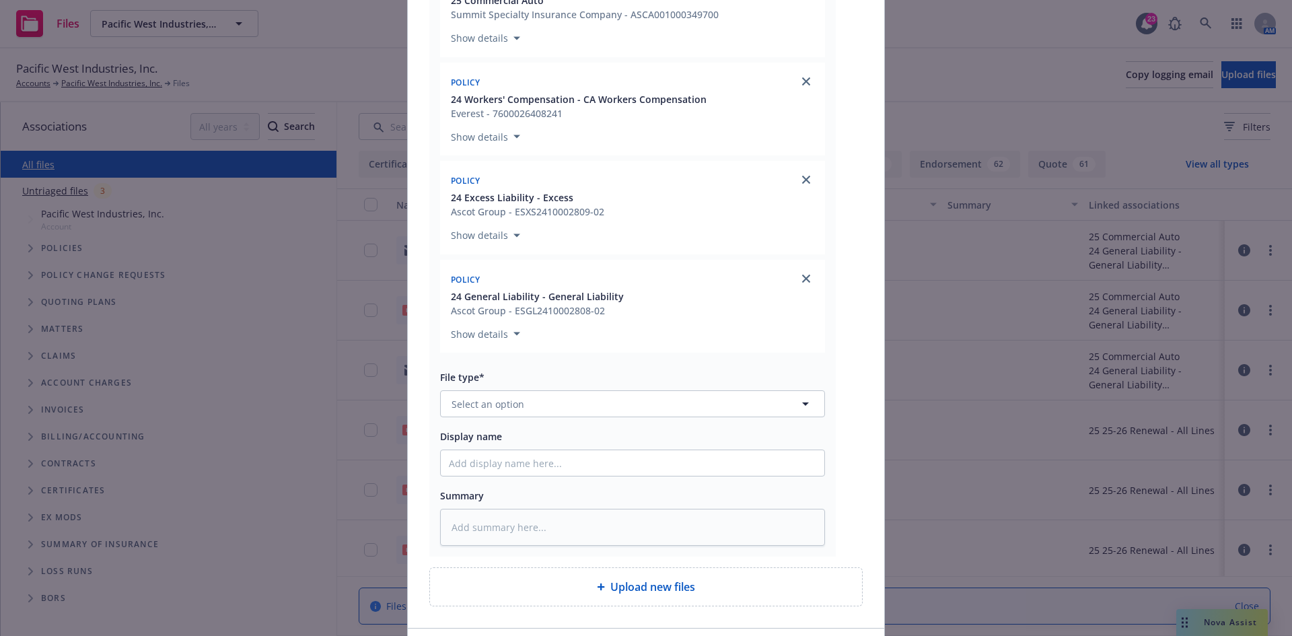
scroll to position [336, 0]
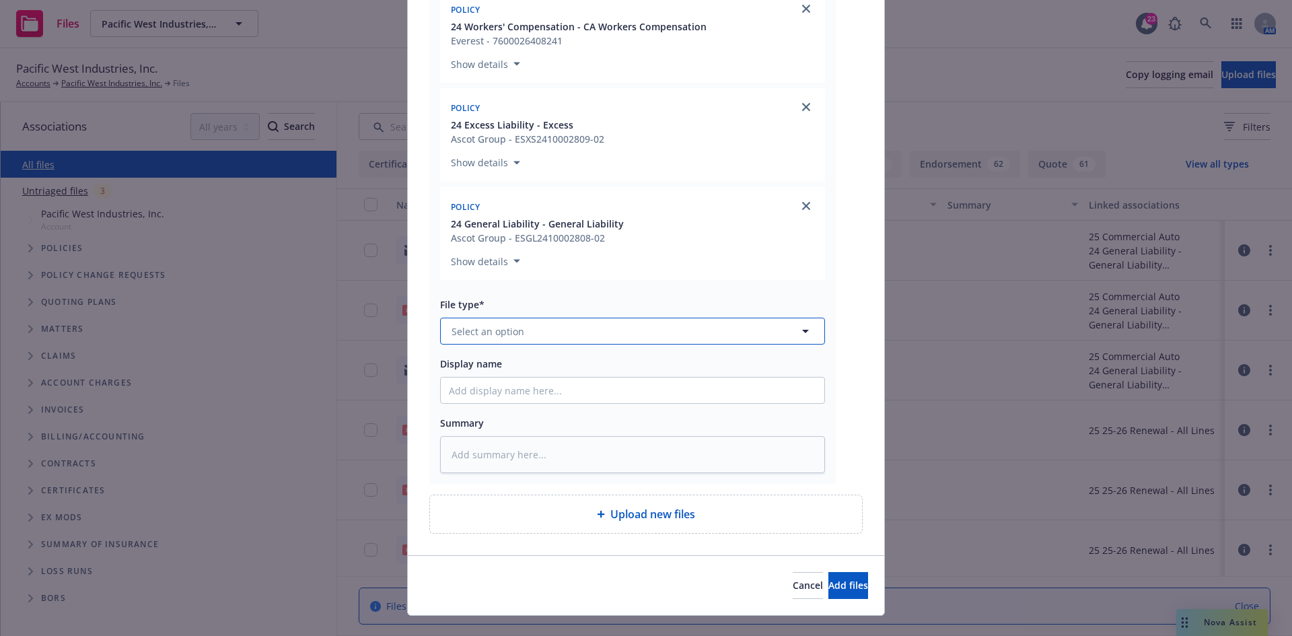
click at [552, 330] on button "Select an option" at bounding box center [632, 331] width 385 height 27
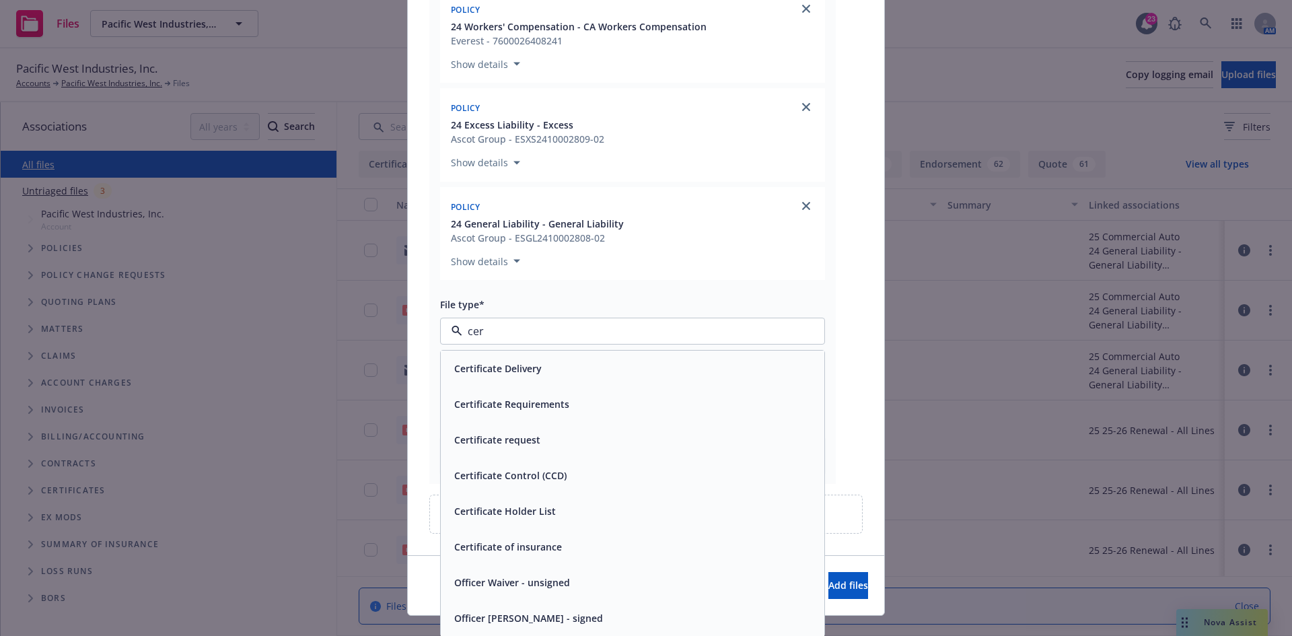
type input "cert"
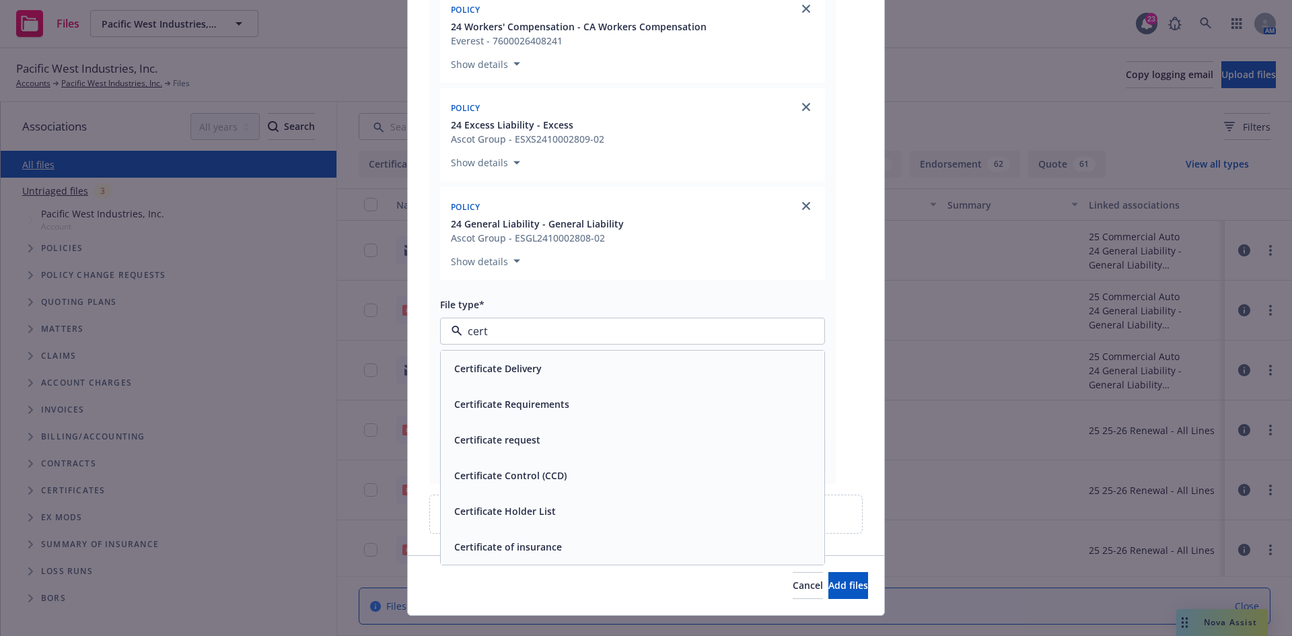
click at [547, 361] on div "Certificate Delivery" at bounding box center [632, 369] width 367 height 20
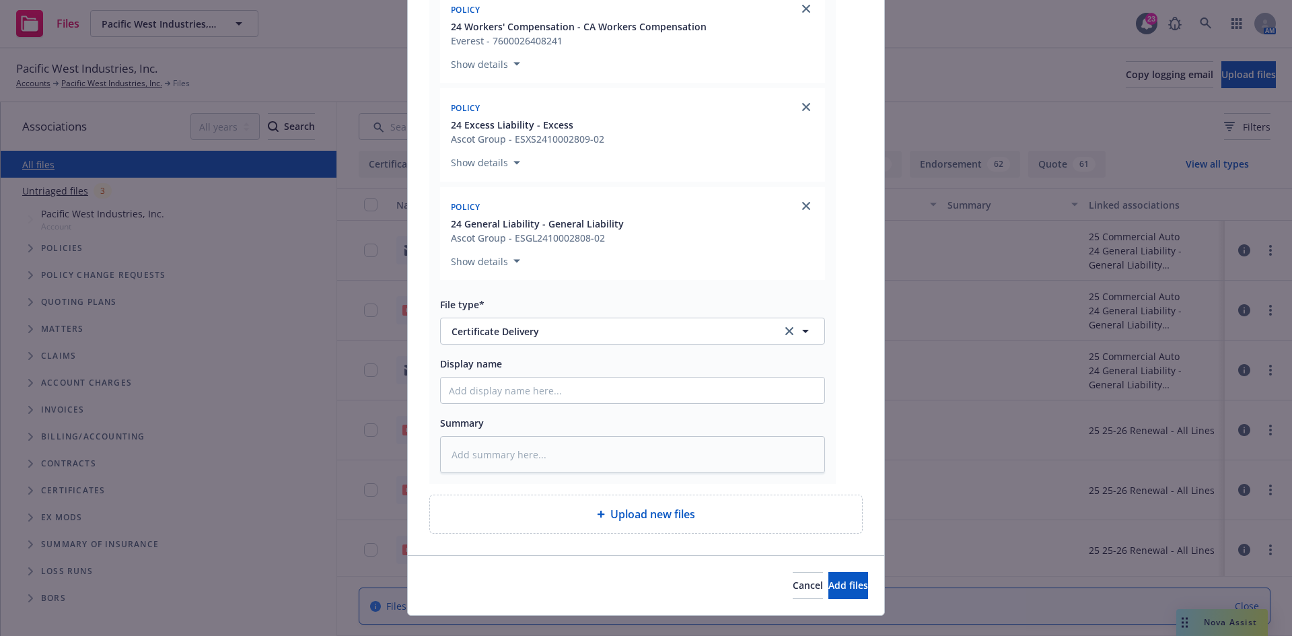
click at [544, 374] on div "Display name" at bounding box center [632, 379] width 385 height 48
click at [532, 394] on input "Display name" at bounding box center [633, 390] width 384 height 26
paste input "[PERSON_NAME] Inc - COI - SDUSD [PERSON_NAME] Agreement No 18131001-002"
type textarea "x"
type input "[PERSON_NAME] Inc - COI - SDUSD [PERSON_NAME] Agreement No 18131001-002"
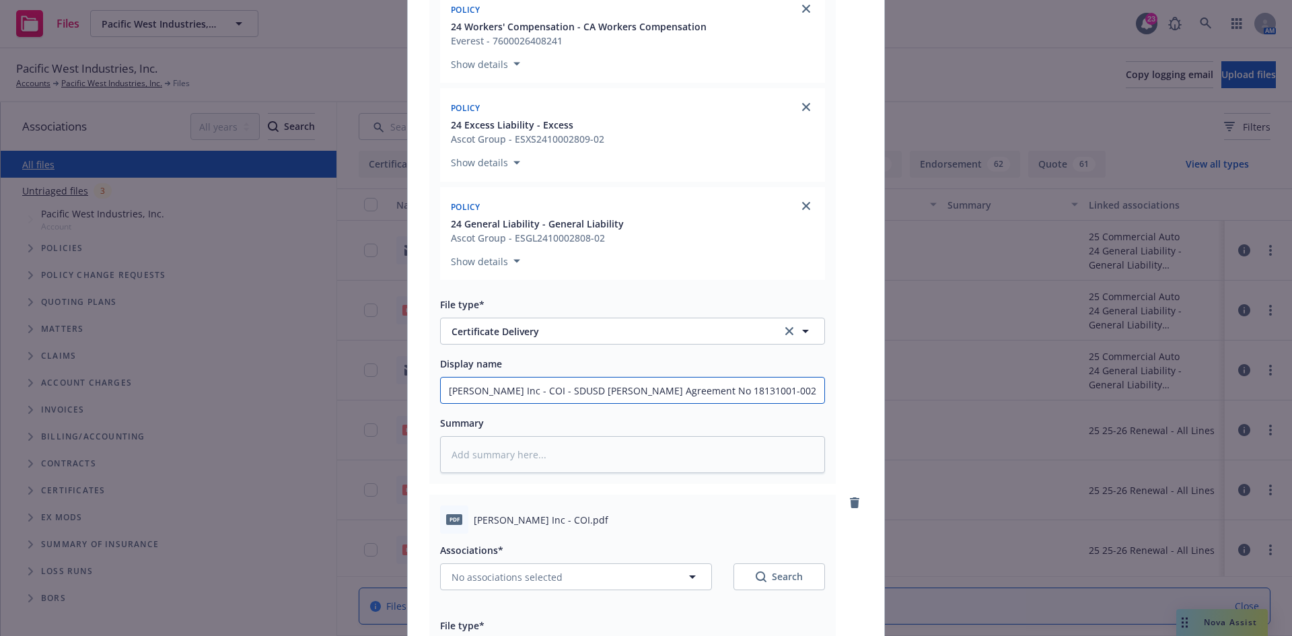
scroll to position [135, 0]
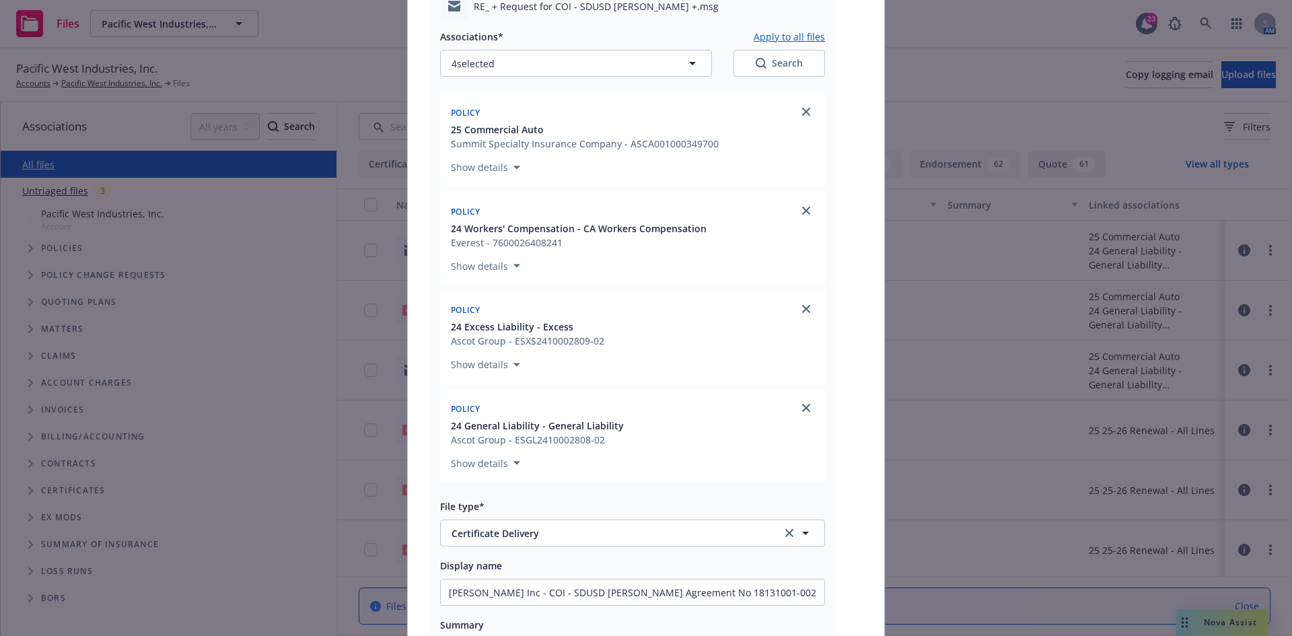
click at [778, 39] on button "Apply to all files" at bounding box center [789, 36] width 71 height 16
type textarea "x"
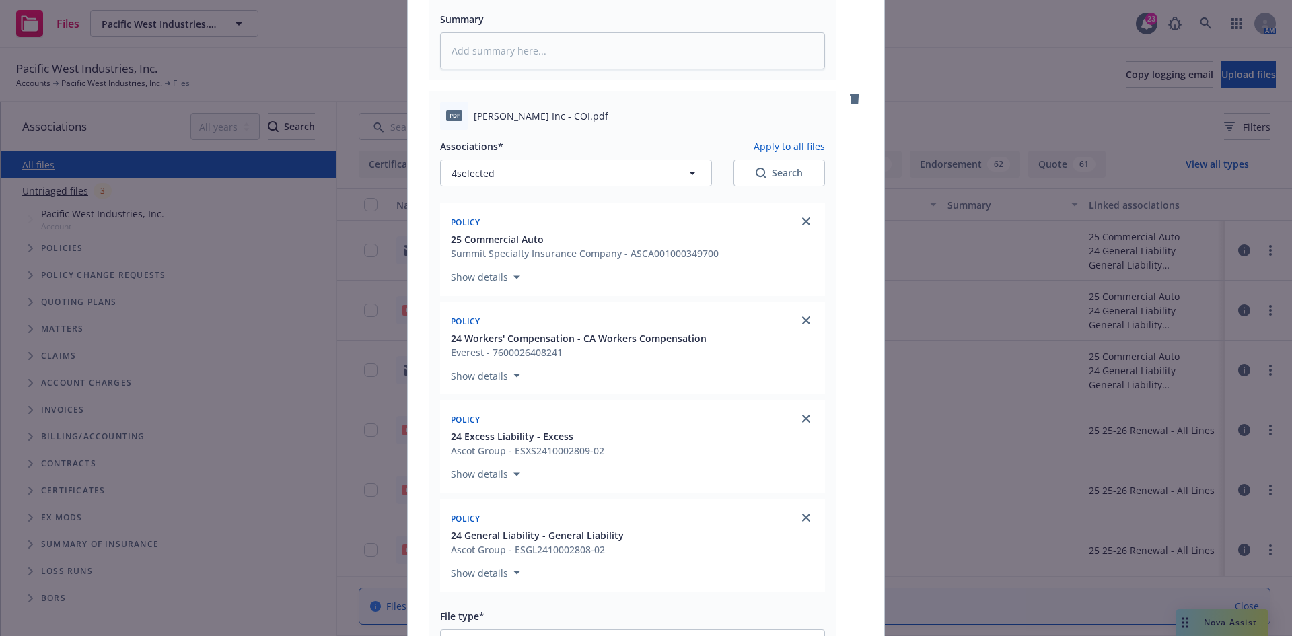
scroll to position [1009, 0]
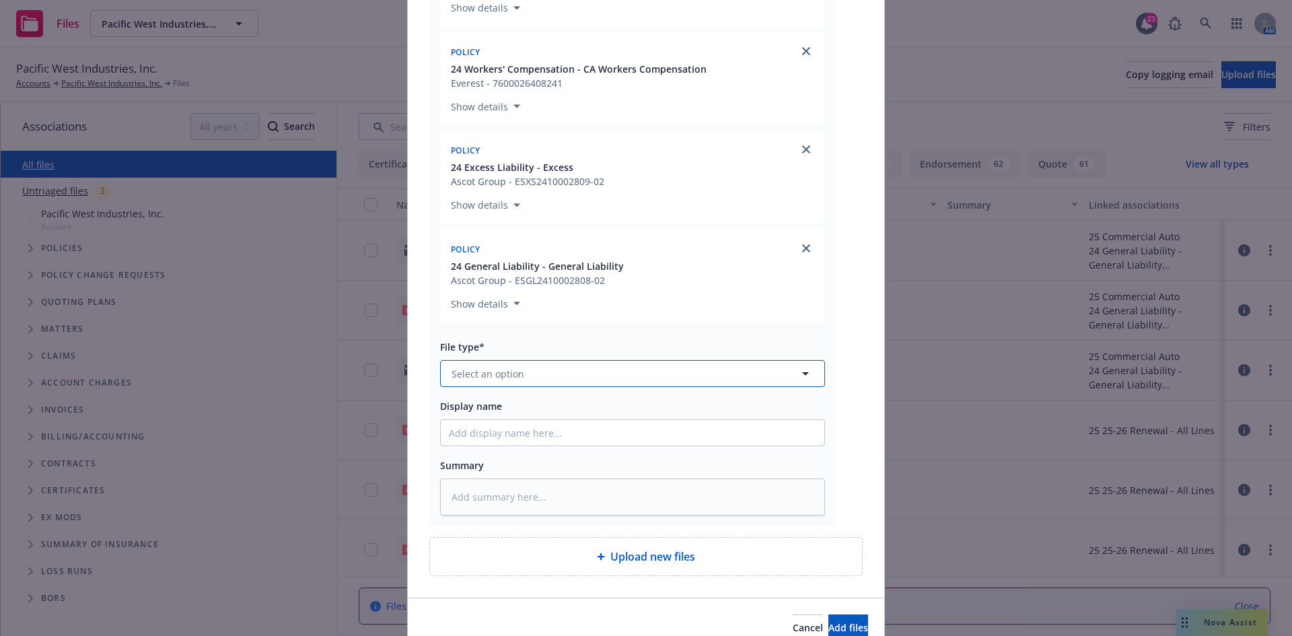
click at [563, 383] on button "Select an option" at bounding box center [632, 373] width 385 height 27
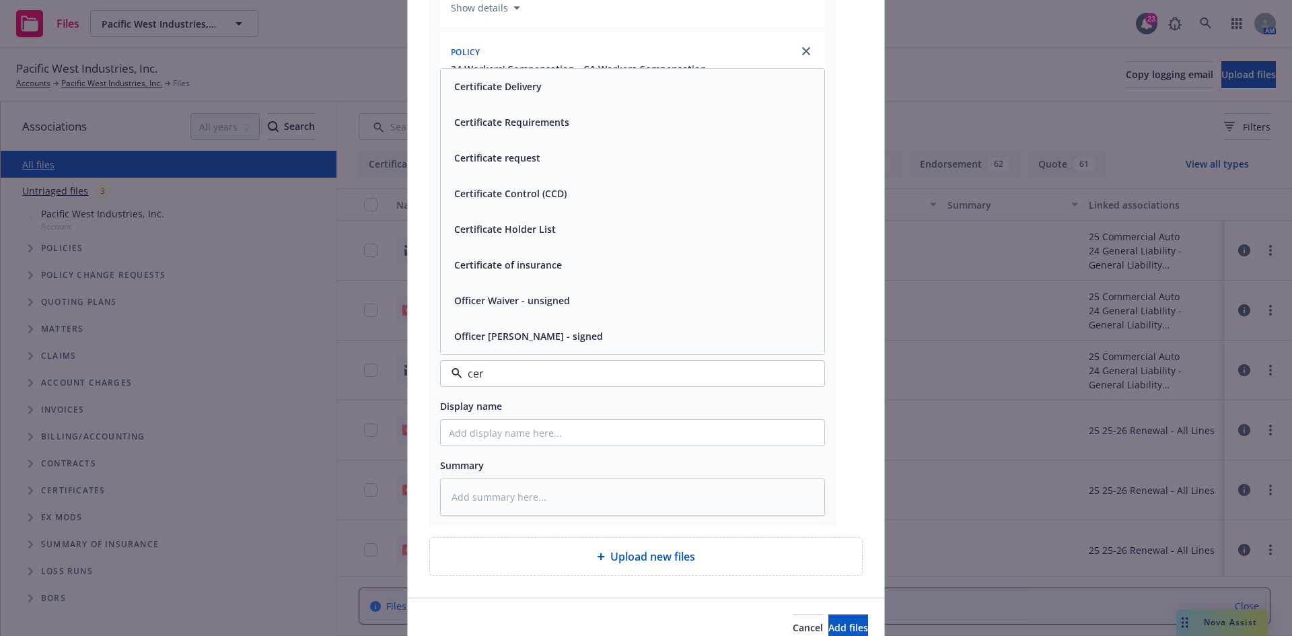
type input "cert"
click at [512, 328] on div "Certificate of insurance" at bounding box center [507, 336] width 116 height 20
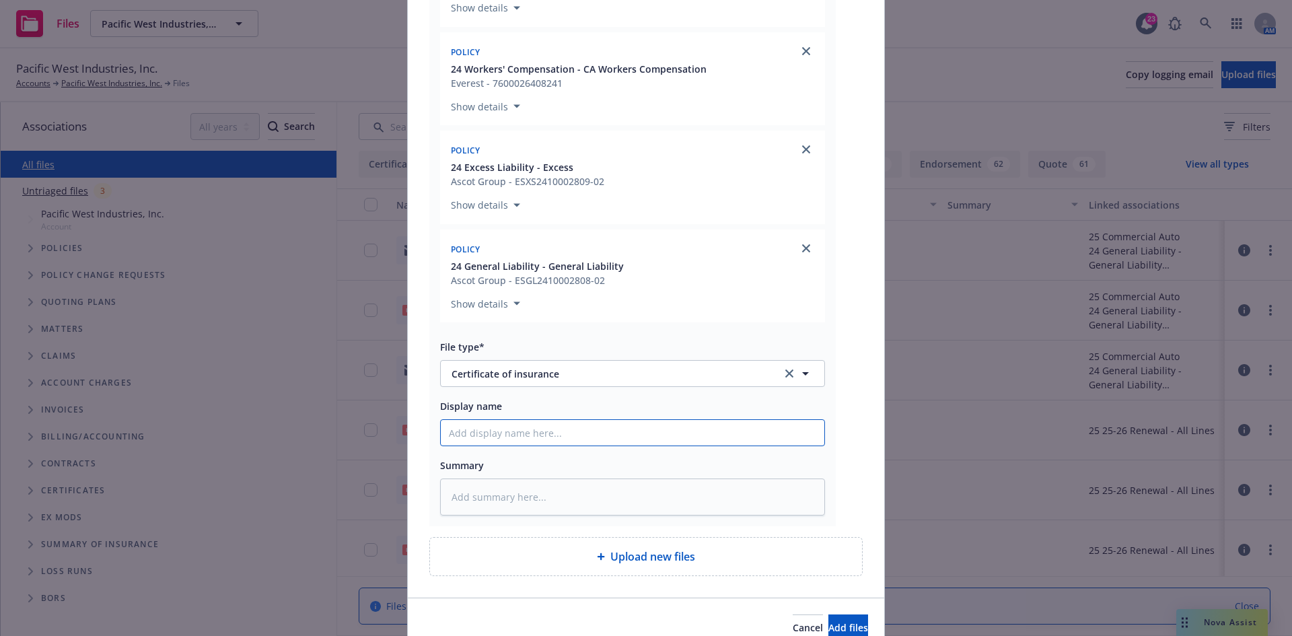
click at [502, 433] on input "Display name" at bounding box center [633, 433] width 384 height 26
paste input "[PERSON_NAME] Inc - COI - SDUSD [PERSON_NAME] Agreement No 18131001-002"
type textarea "x"
type input "[PERSON_NAME] Inc - COI - SDUSD [PERSON_NAME] Agreement No 18131001-002"
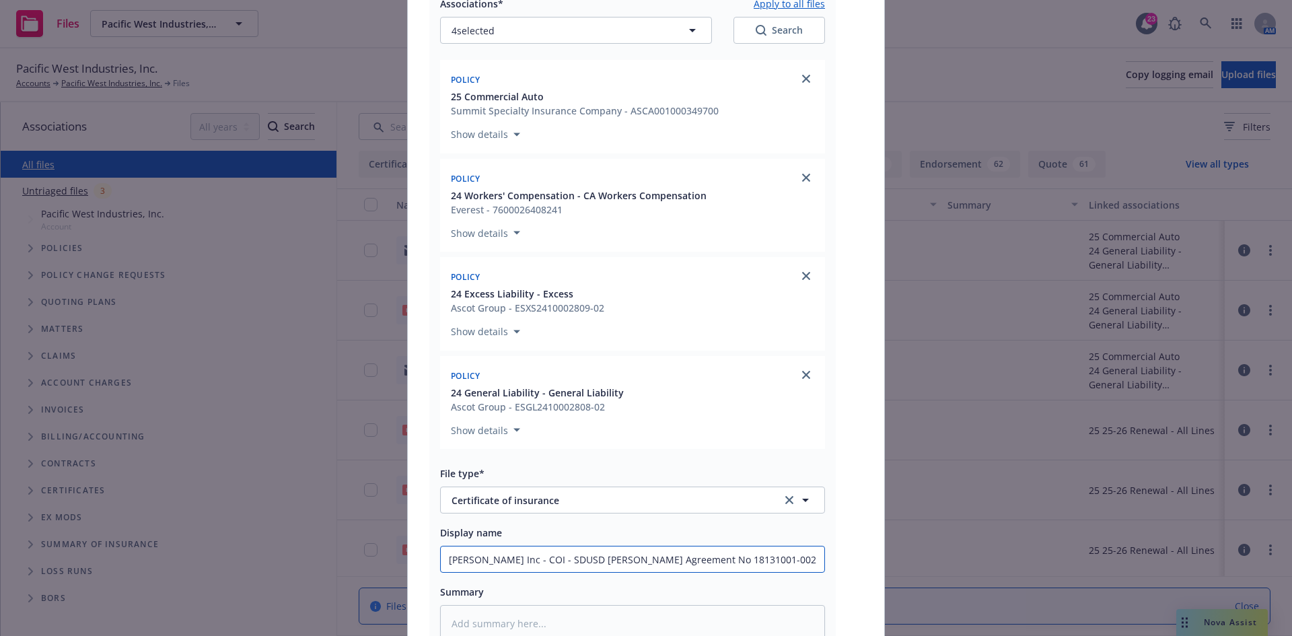
scroll to position [740, 0]
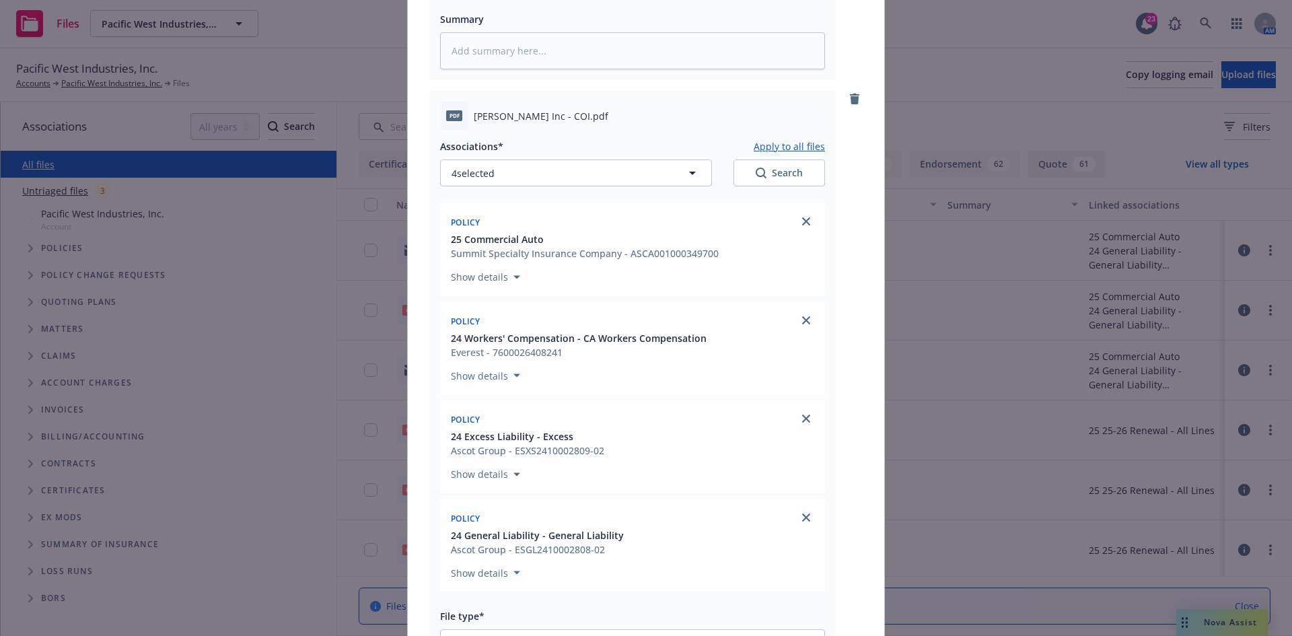
click at [780, 148] on button "Apply to all files" at bounding box center [789, 146] width 71 height 16
type textarea "x"
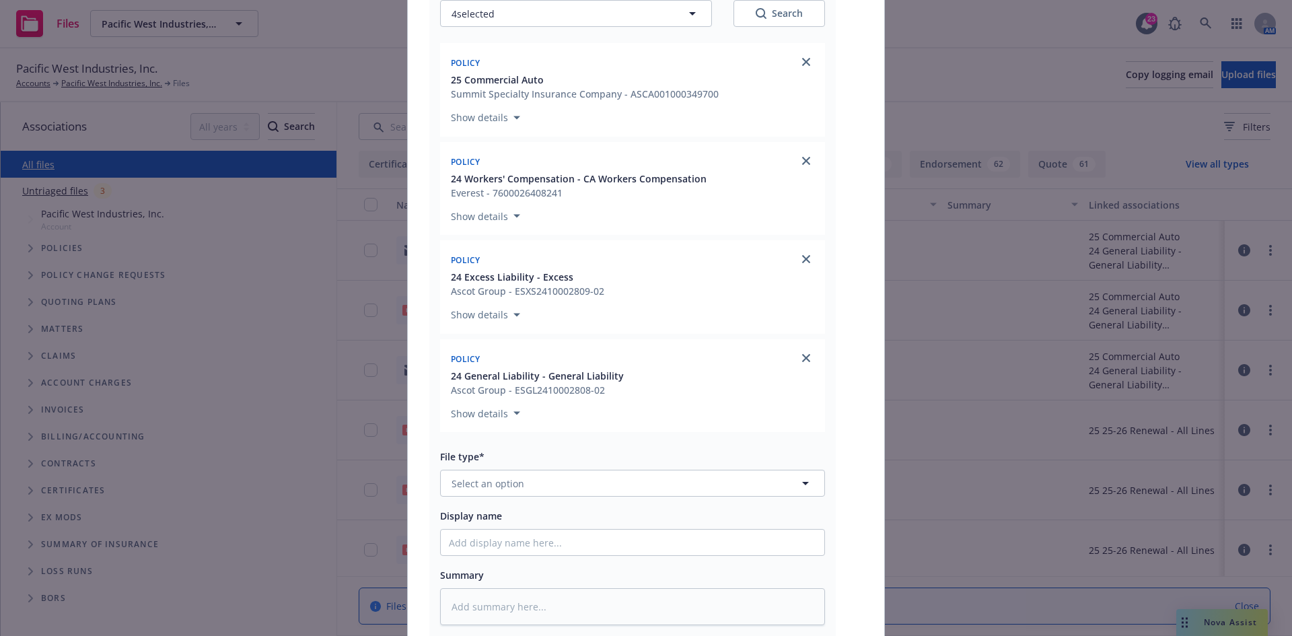
scroll to position [1790, 0]
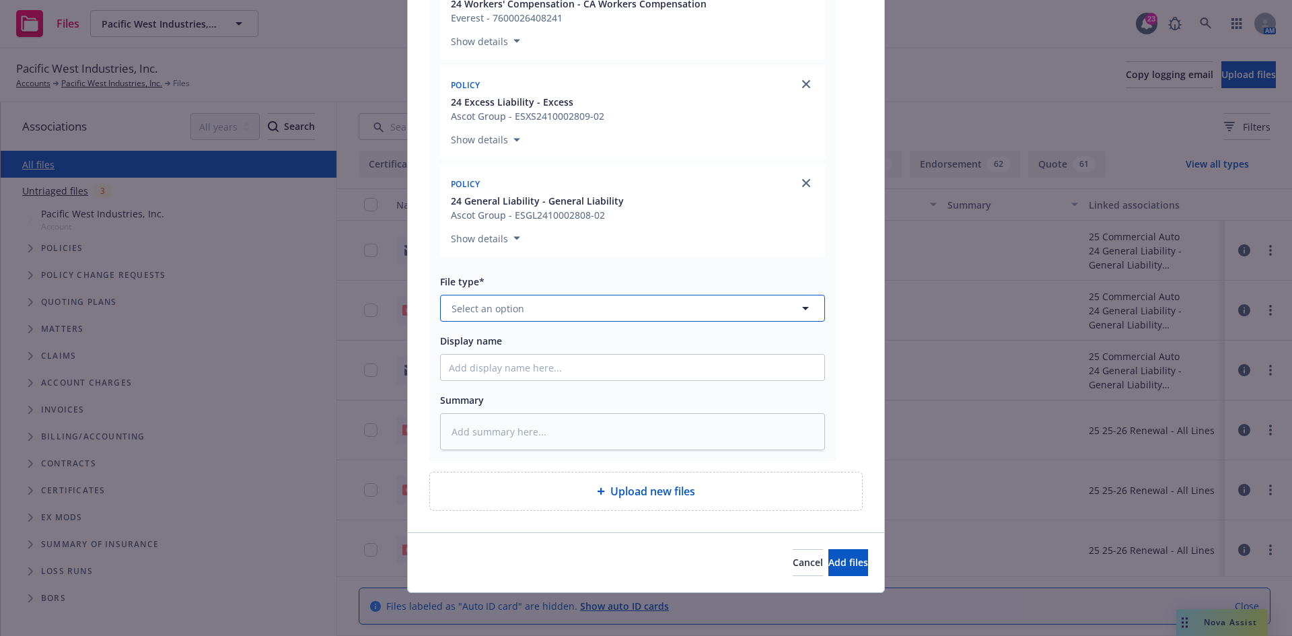
click at [646, 317] on button "Select an option" at bounding box center [632, 308] width 385 height 27
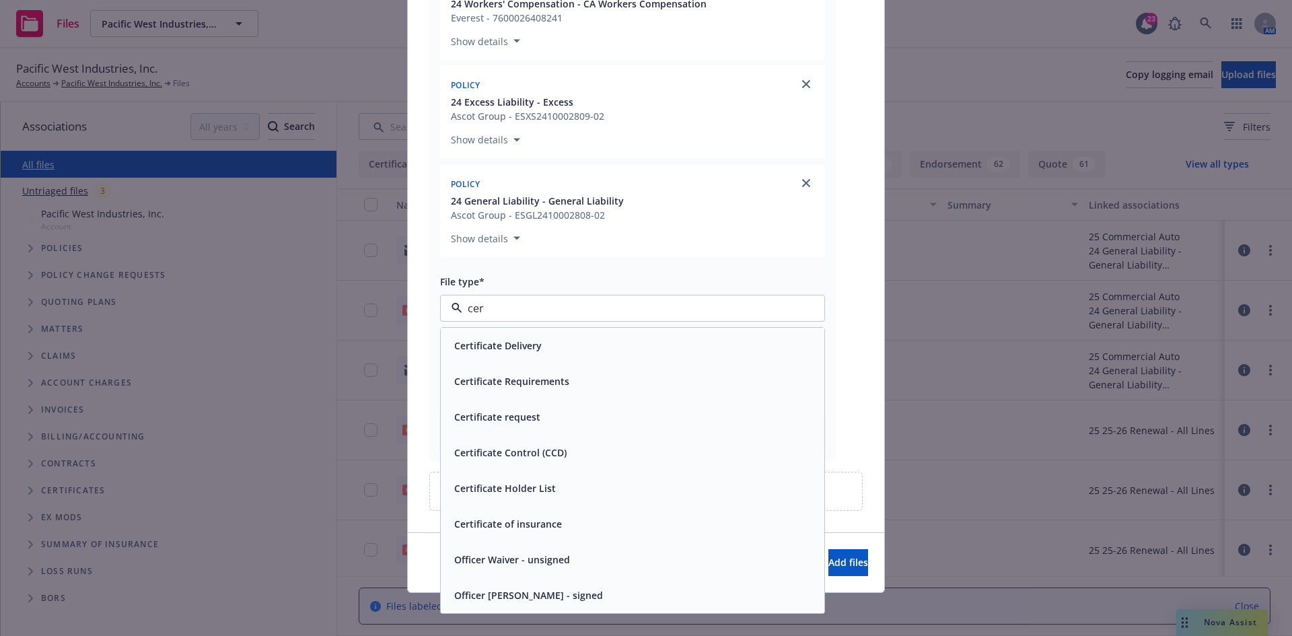
type input "cert"
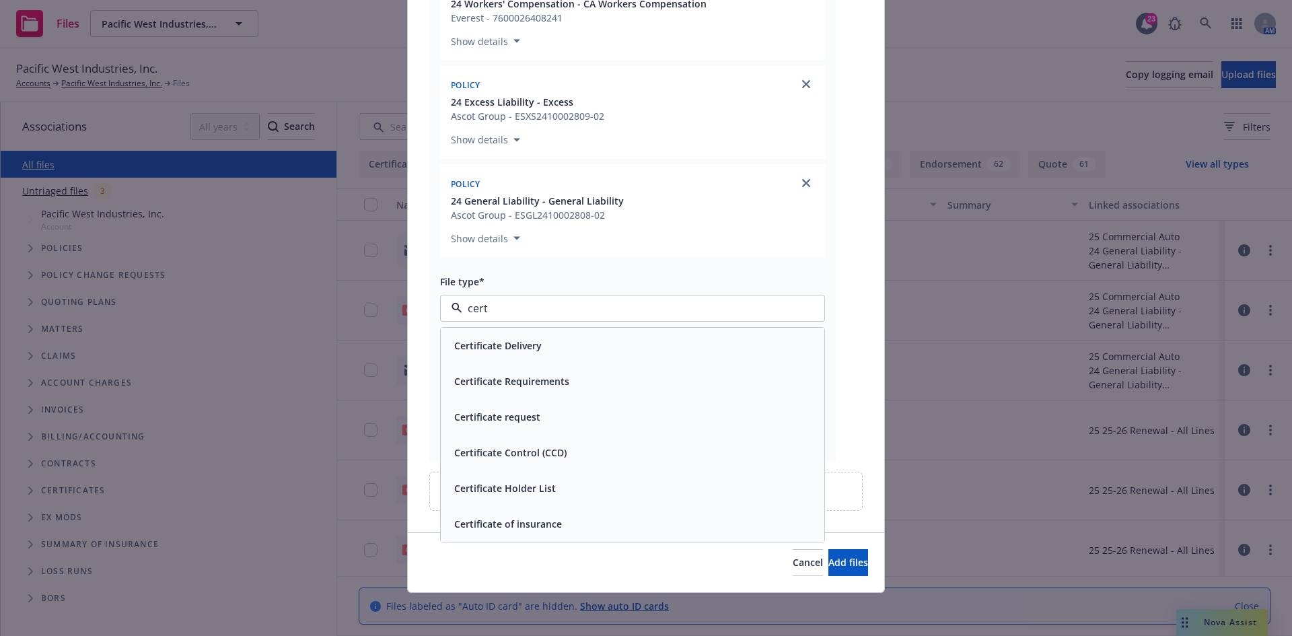
click at [532, 417] on span "Certificate request" at bounding box center [497, 417] width 86 height 14
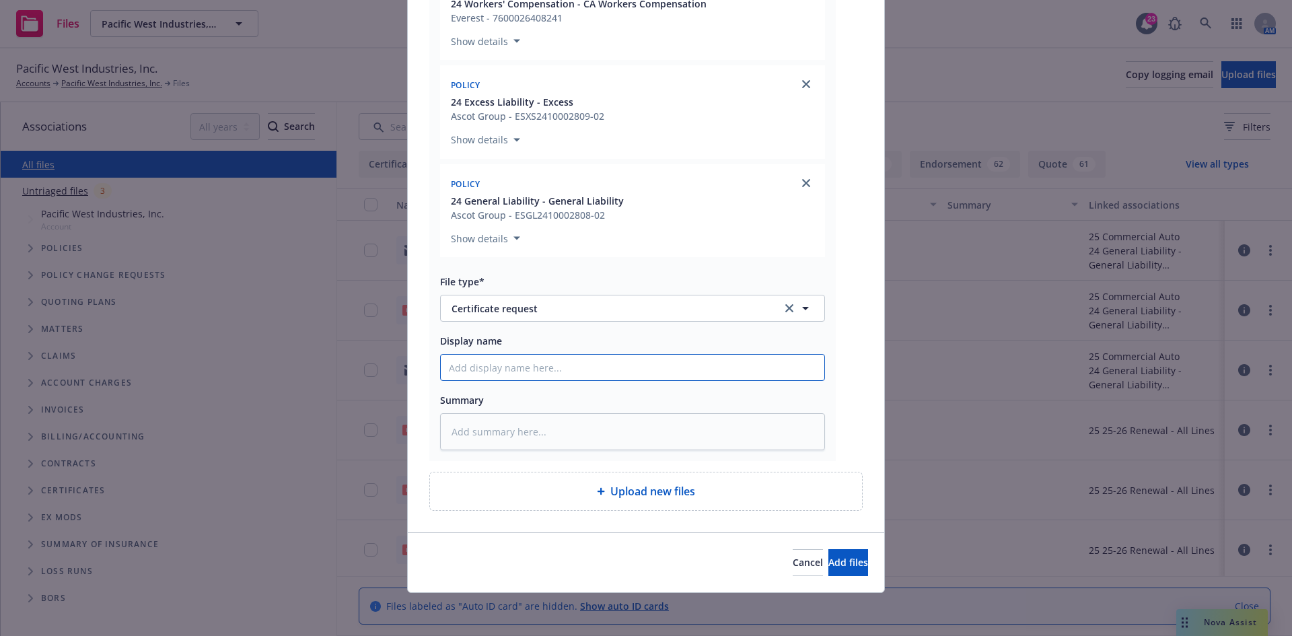
click at [560, 365] on input "Display name" at bounding box center [633, 368] width 384 height 26
paste input "[PERSON_NAME] Inc - COI - SDUSD [PERSON_NAME] Agreement No 18131001-002"
type textarea "x"
type input "[PERSON_NAME] Inc - COI - SDUSD [PERSON_NAME] Agreement No 18131001-002"
click at [828, 566] on span "Add files" at bounding box center [848, 562] width 40 height 13
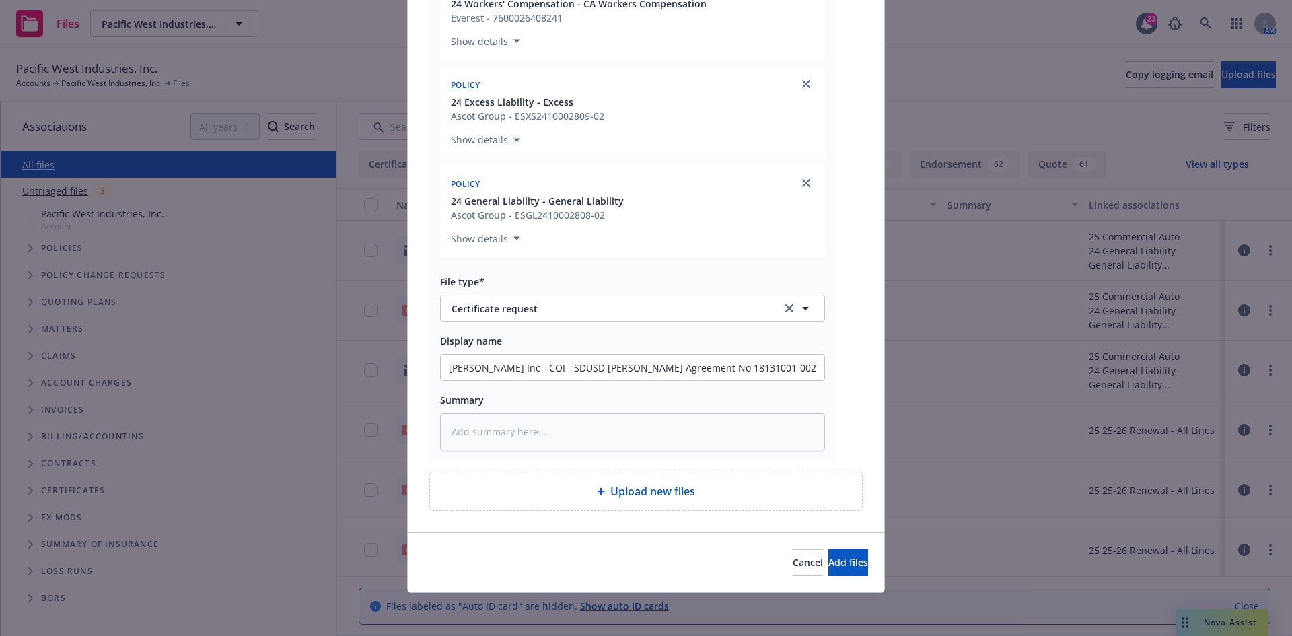
scroll to position [1740, 0]
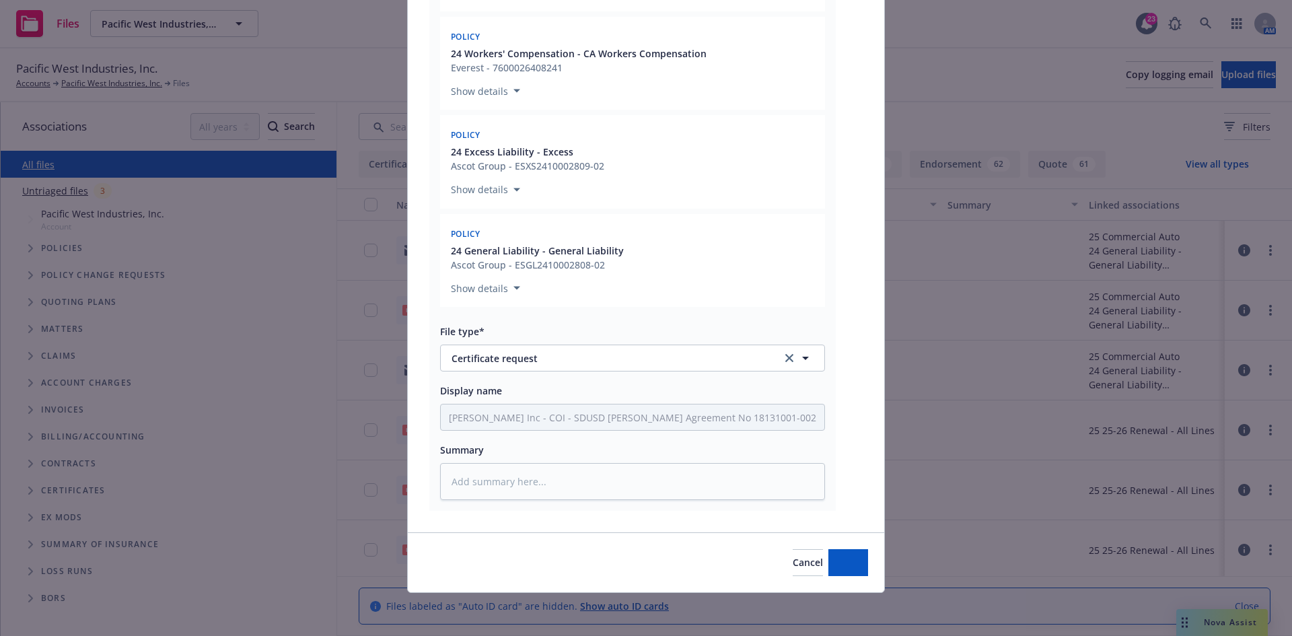
type textarea "x"
